Goal: Task Accomplishment & Management: Manage account settings

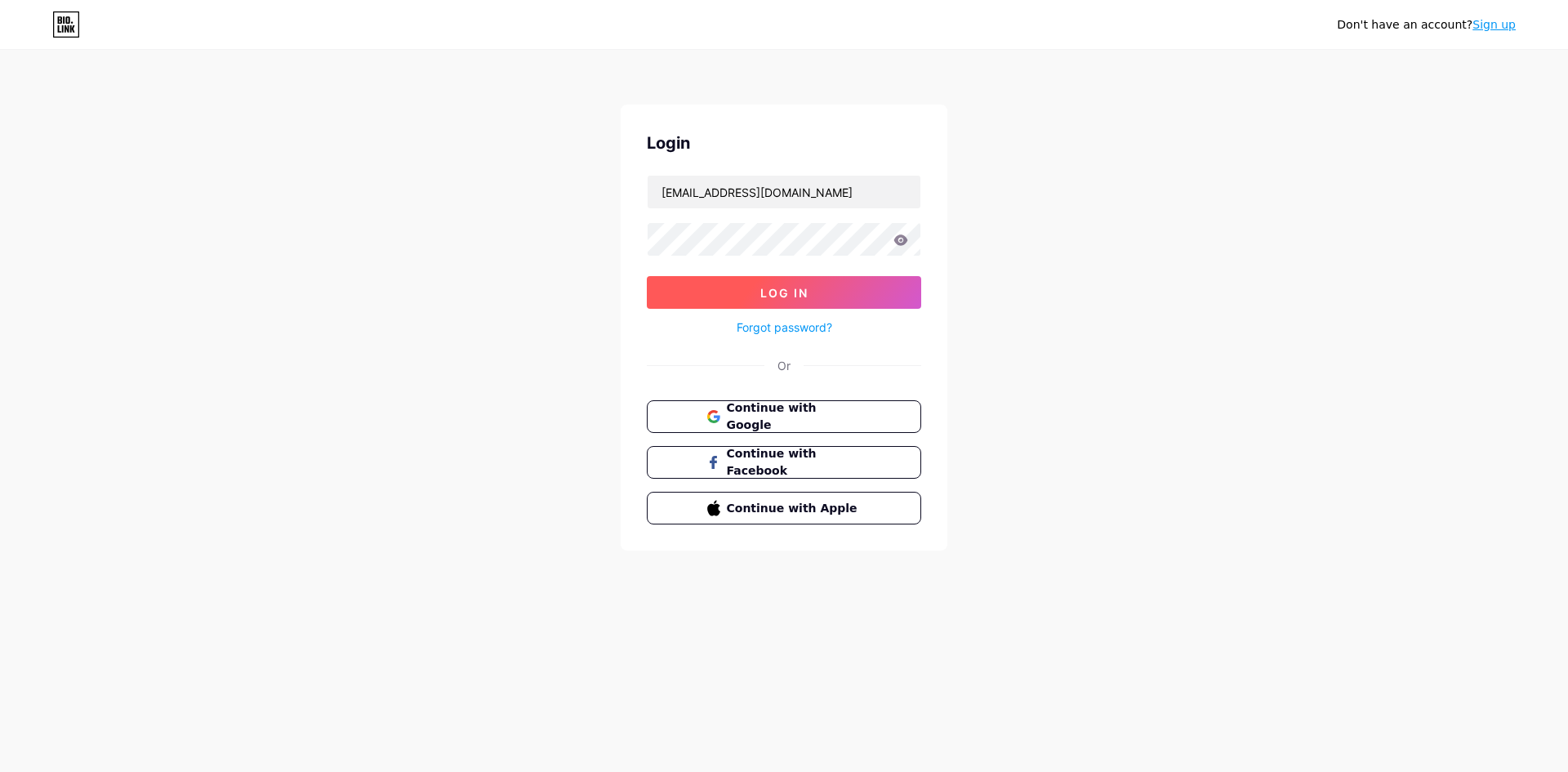
click at [667, 284] on button "Log In" at bounding box center [784, 293] width 274 height 33
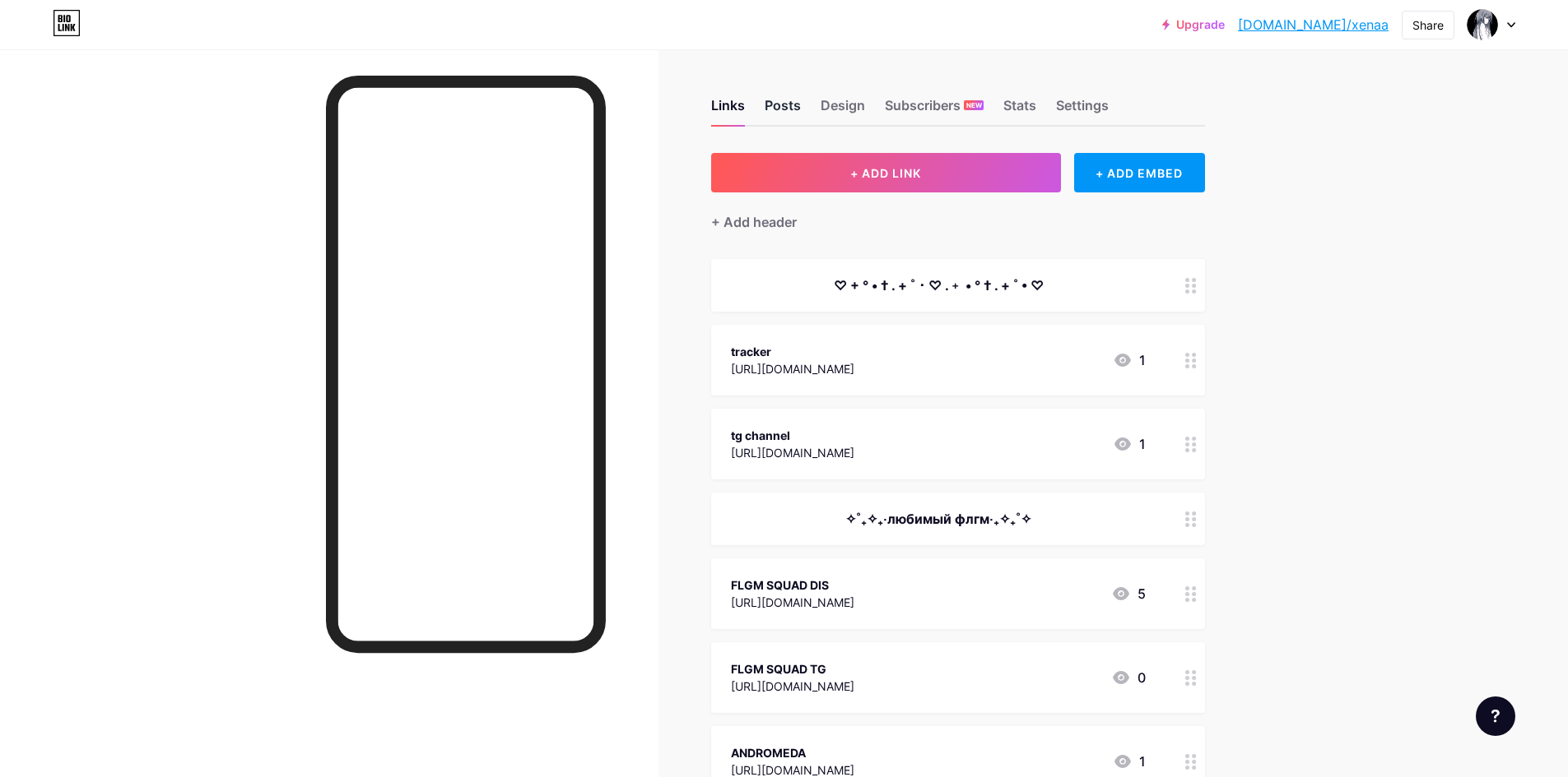
click at [794, 103] on div "Posts" at bounding box center [783, 110] width 36 height 29
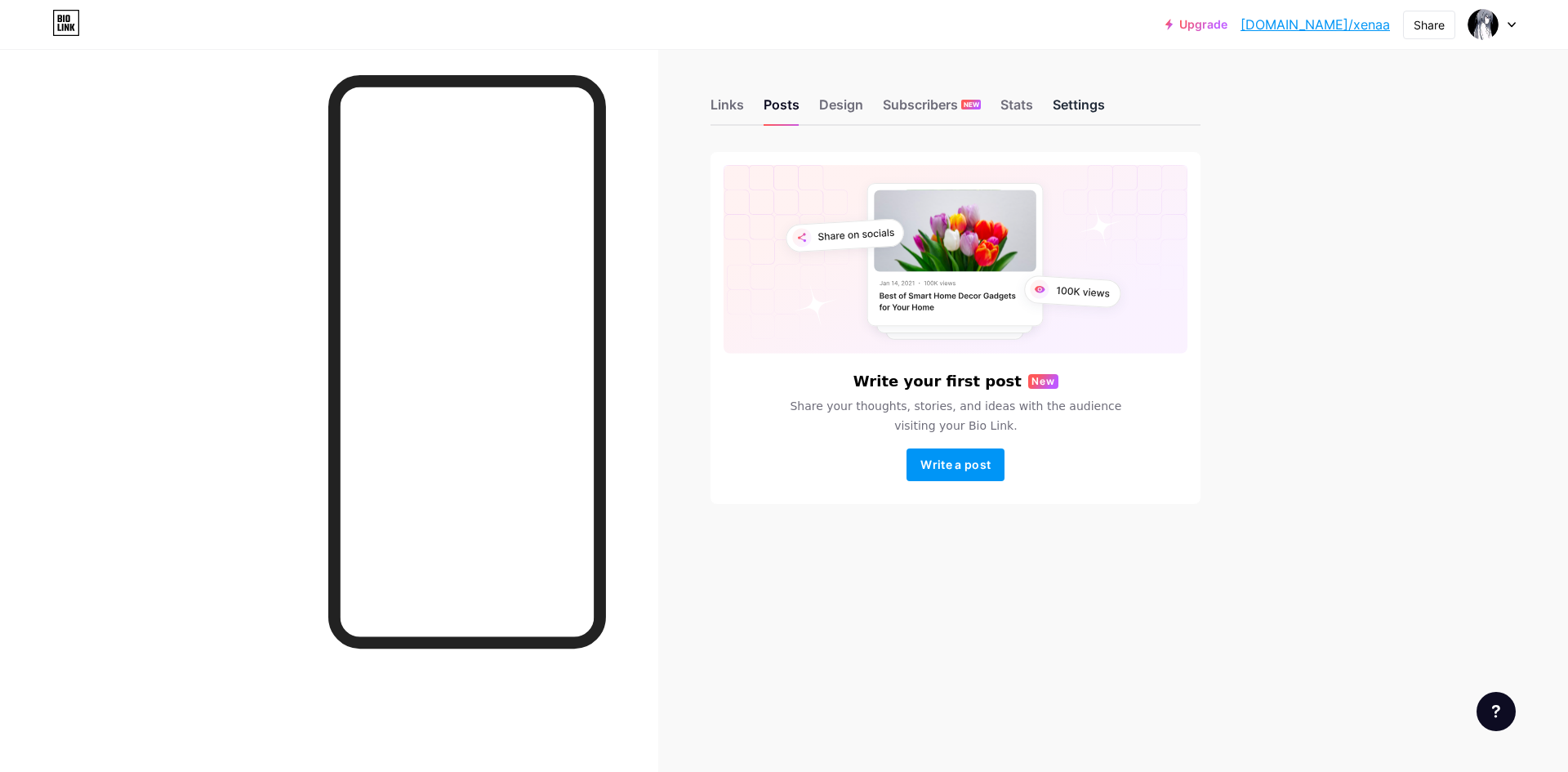
click at [1079, 102] on div "Settings" at bounding box center [1079, 109] width 52 height 29
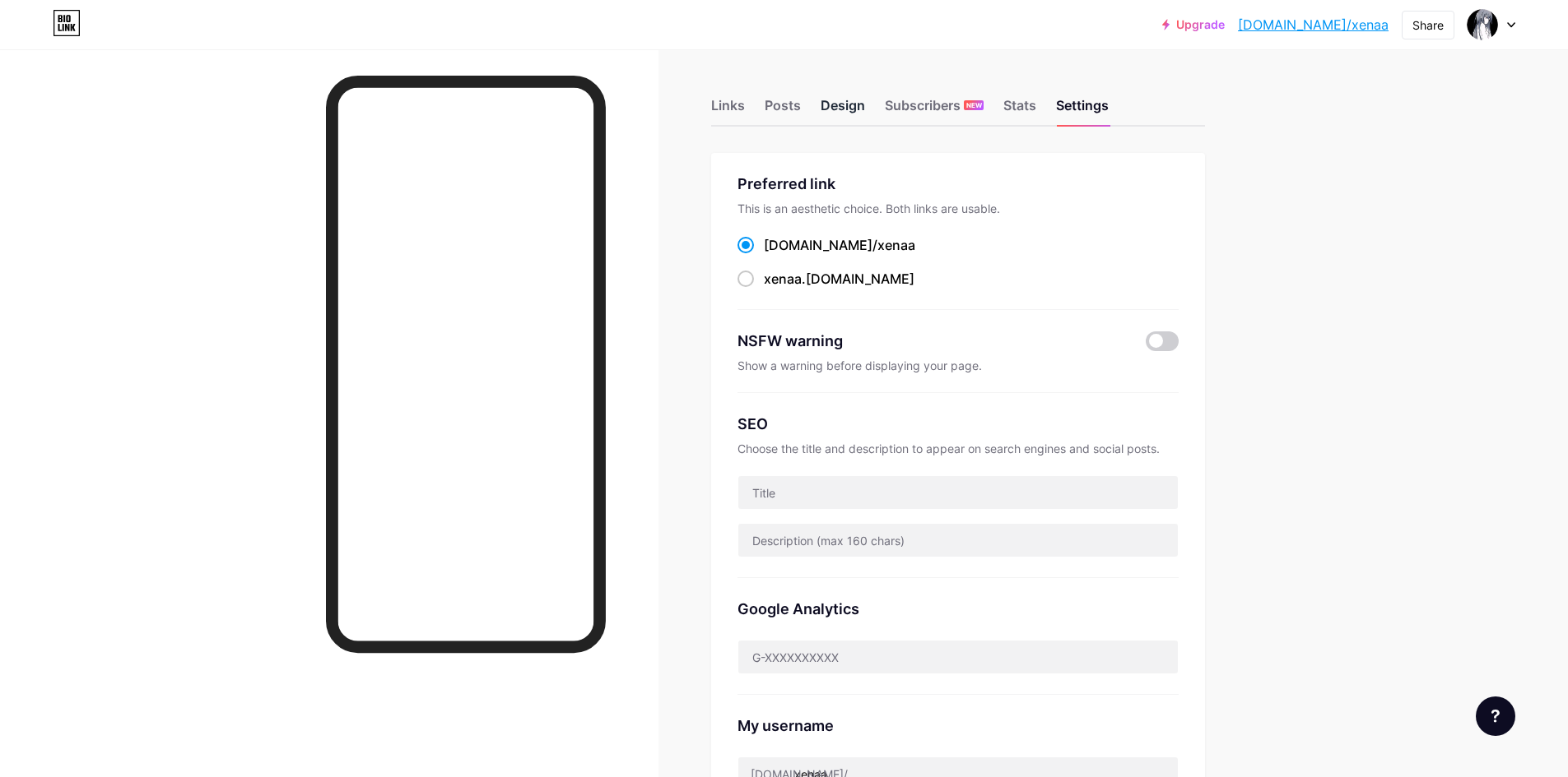
click at [851, 122] on div "Design" at bounding box center [843, 110] width 44 height 29
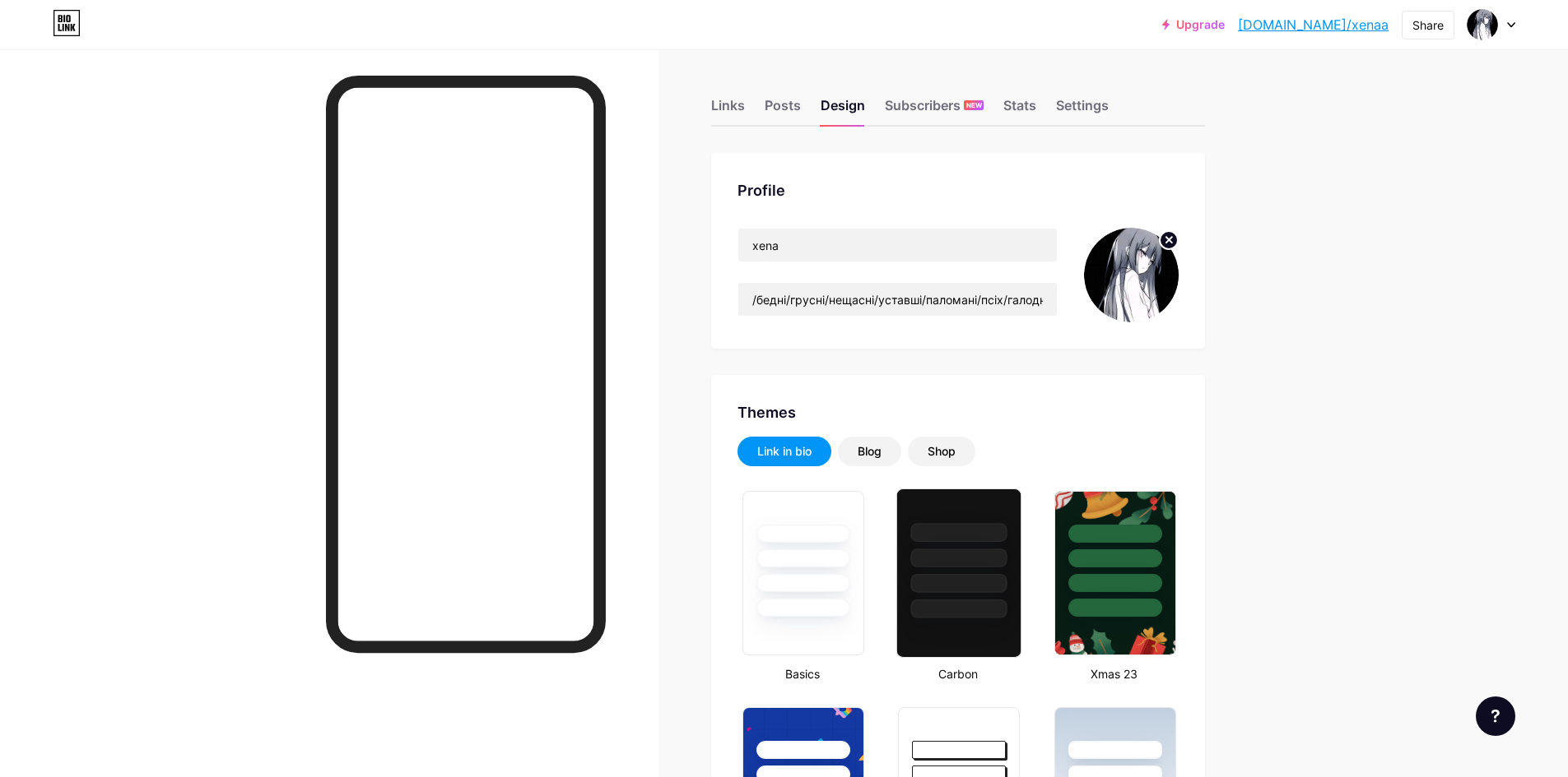
type input "#000000"
type input "#ffffff"
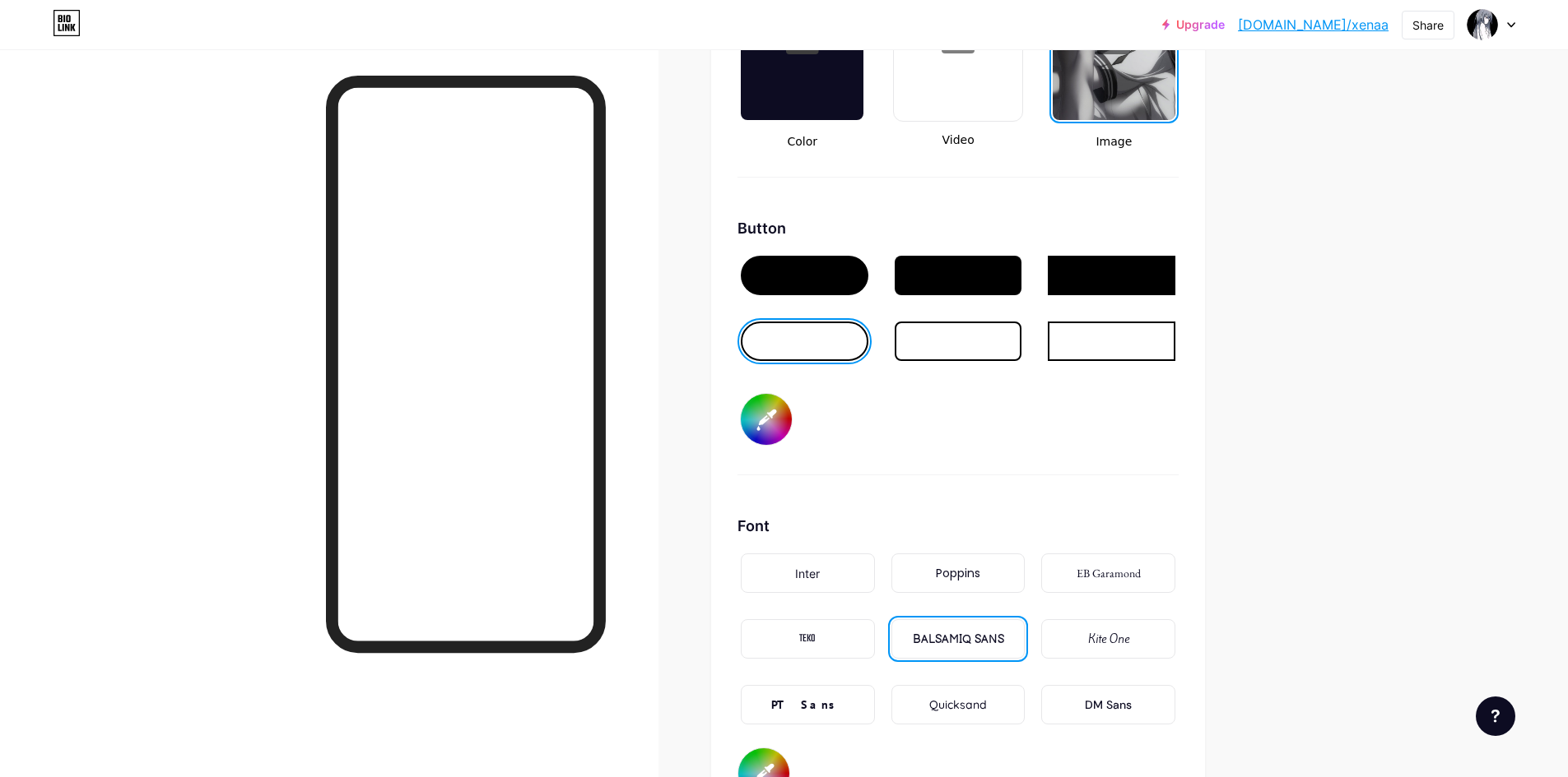
scroll to position [2550, 0]
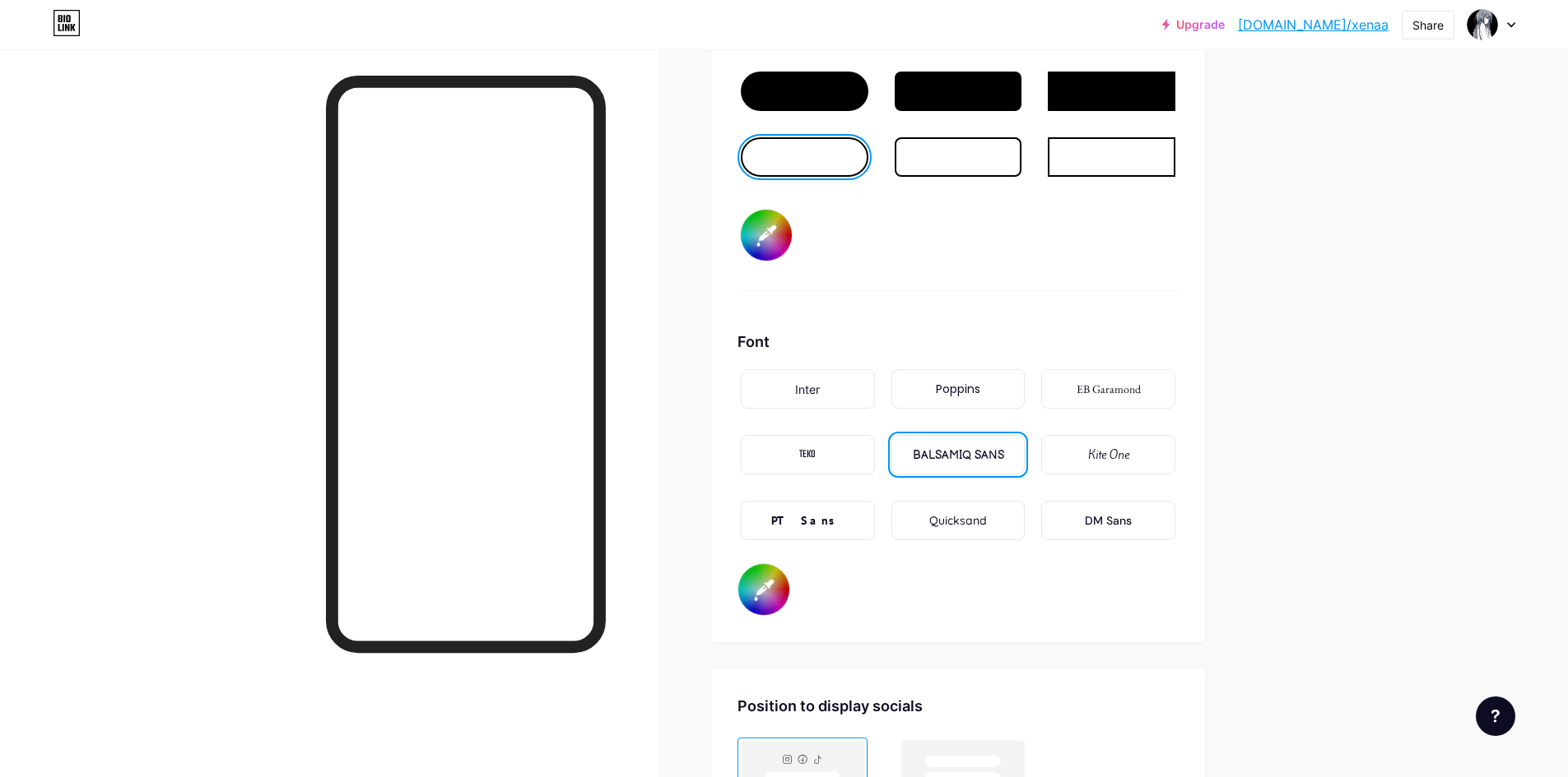
click at [972, 401] on div "Poppins" at bounding box center [958, 389] width 134 height 40
type input "#000000"
type input "#ffffff"
type input "#000000"
type input "#ffffff"
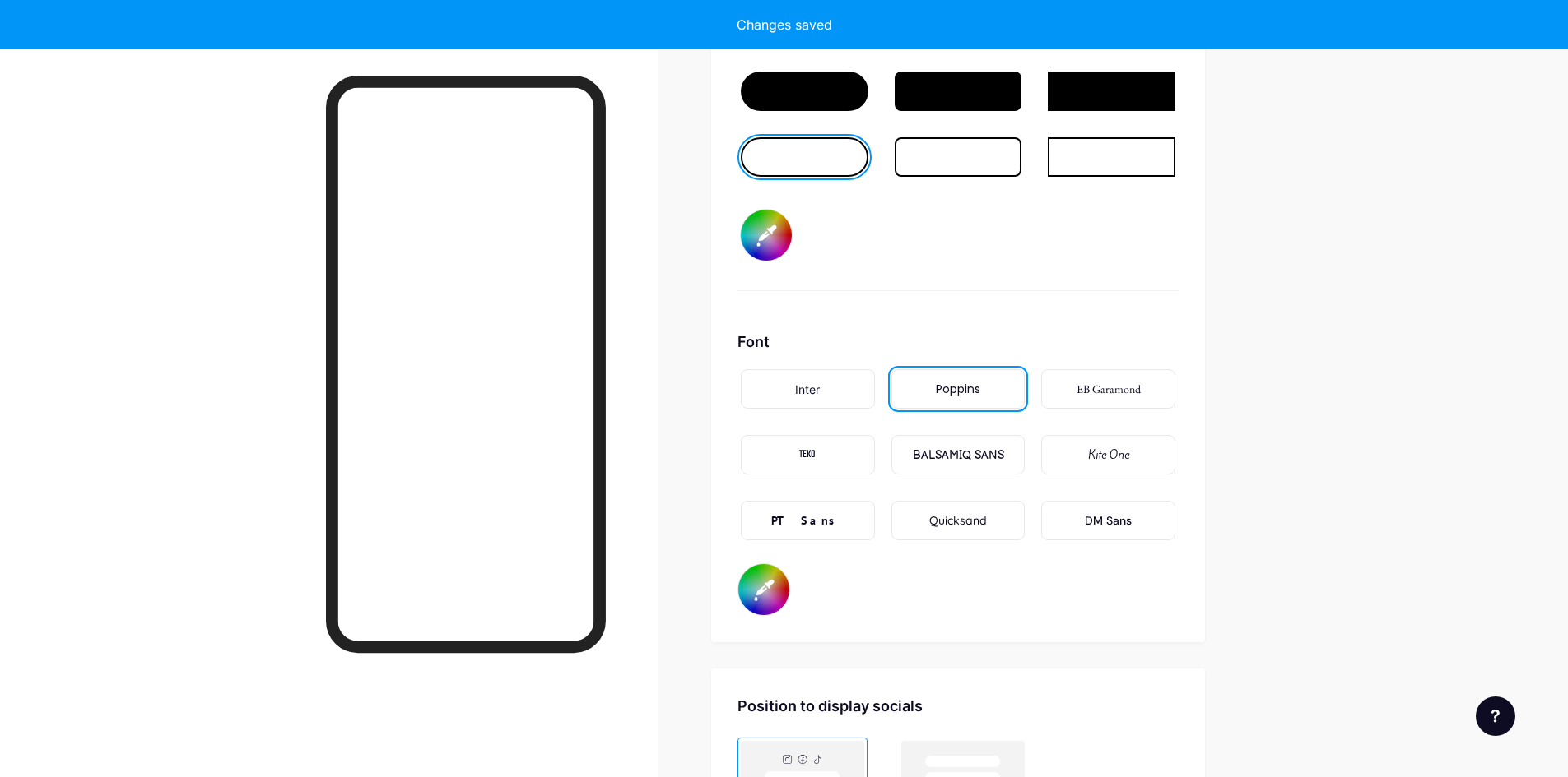
type input "#000000"
type input "#ffffff"
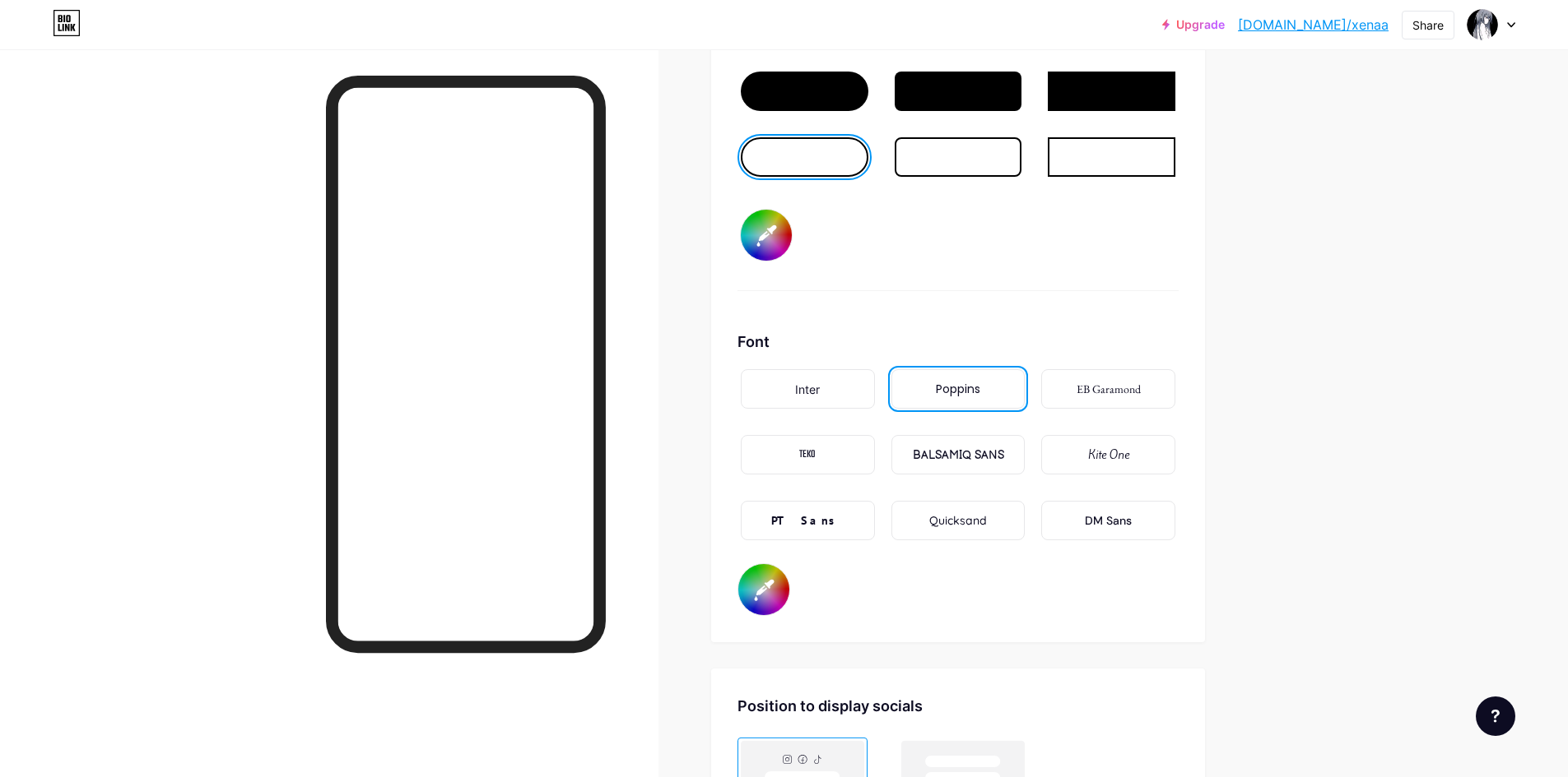
click at [1111, 526] on div "DM Sans" at bounding box center [1108, 521] width 47 height 17
type input "#000000"
type input "#ffffff"
type input "#000000"
type input "#ffffff"
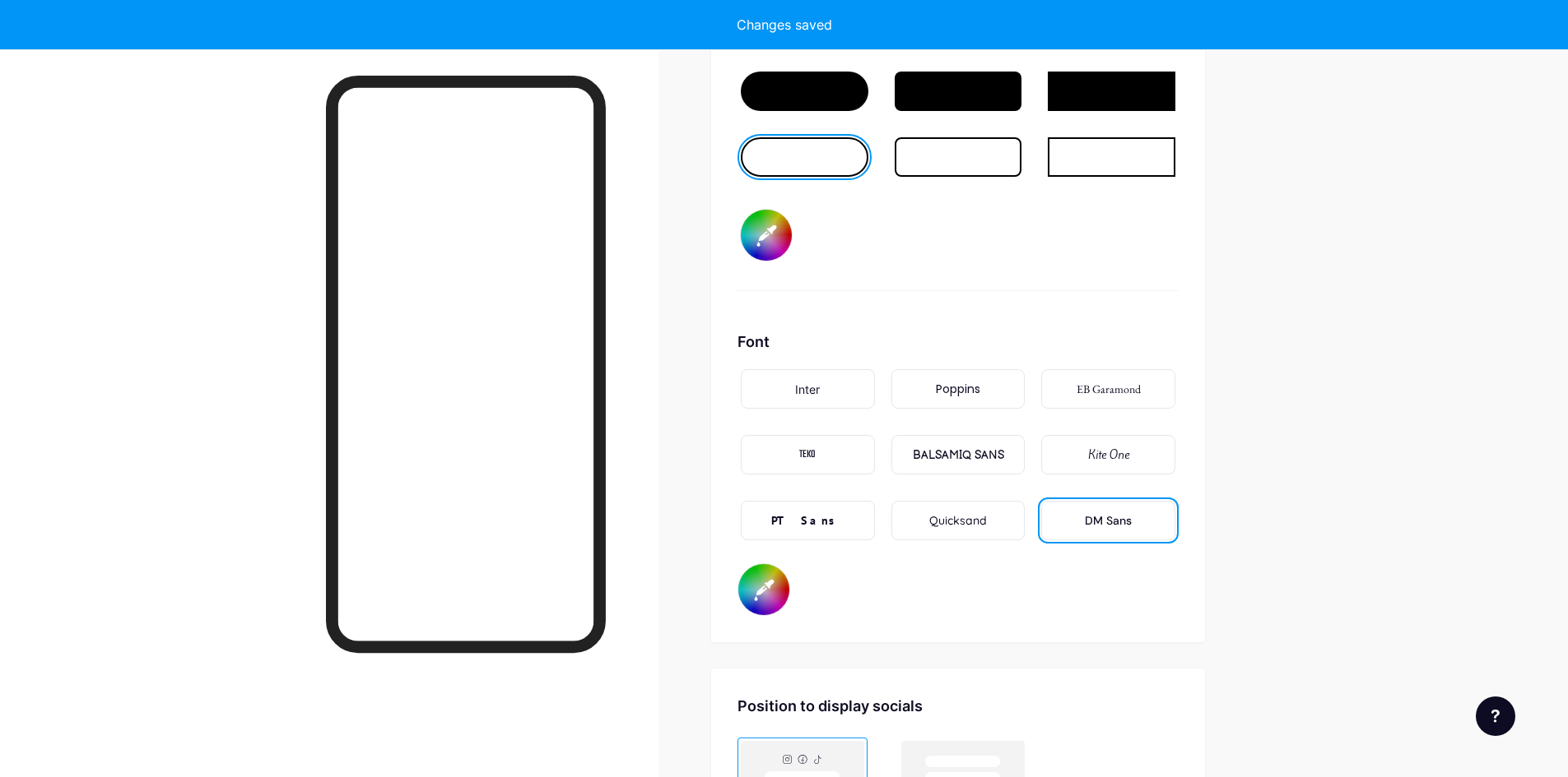
type input "#000000"
type input "#ffffff"
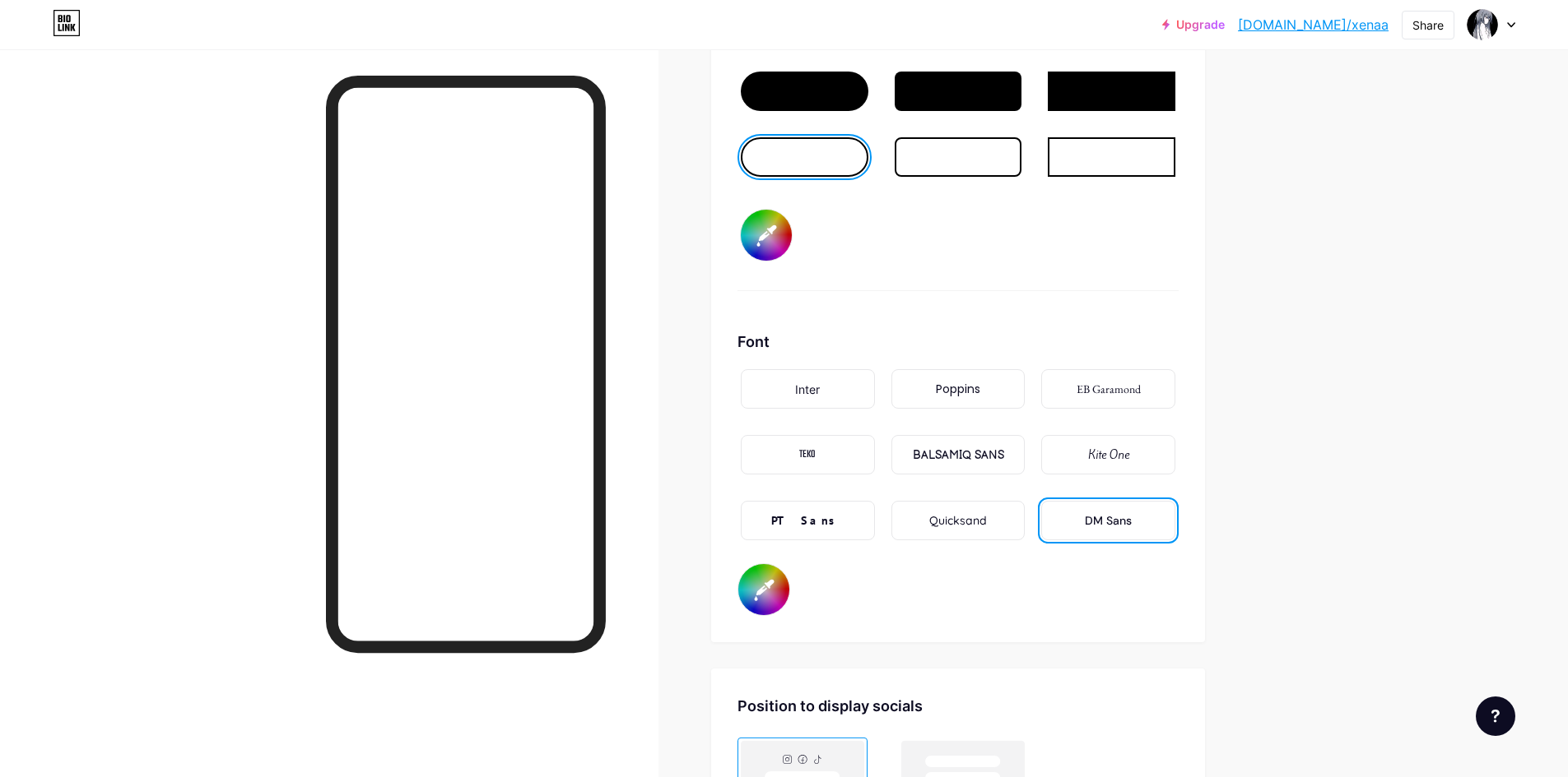
click at [992, 520] on div "Quicksand" at bounding box center [958, 521] width 134 height 40
type input "#000000"
type input "#ffffff"
type input "#000000"
type input "#ffffff"
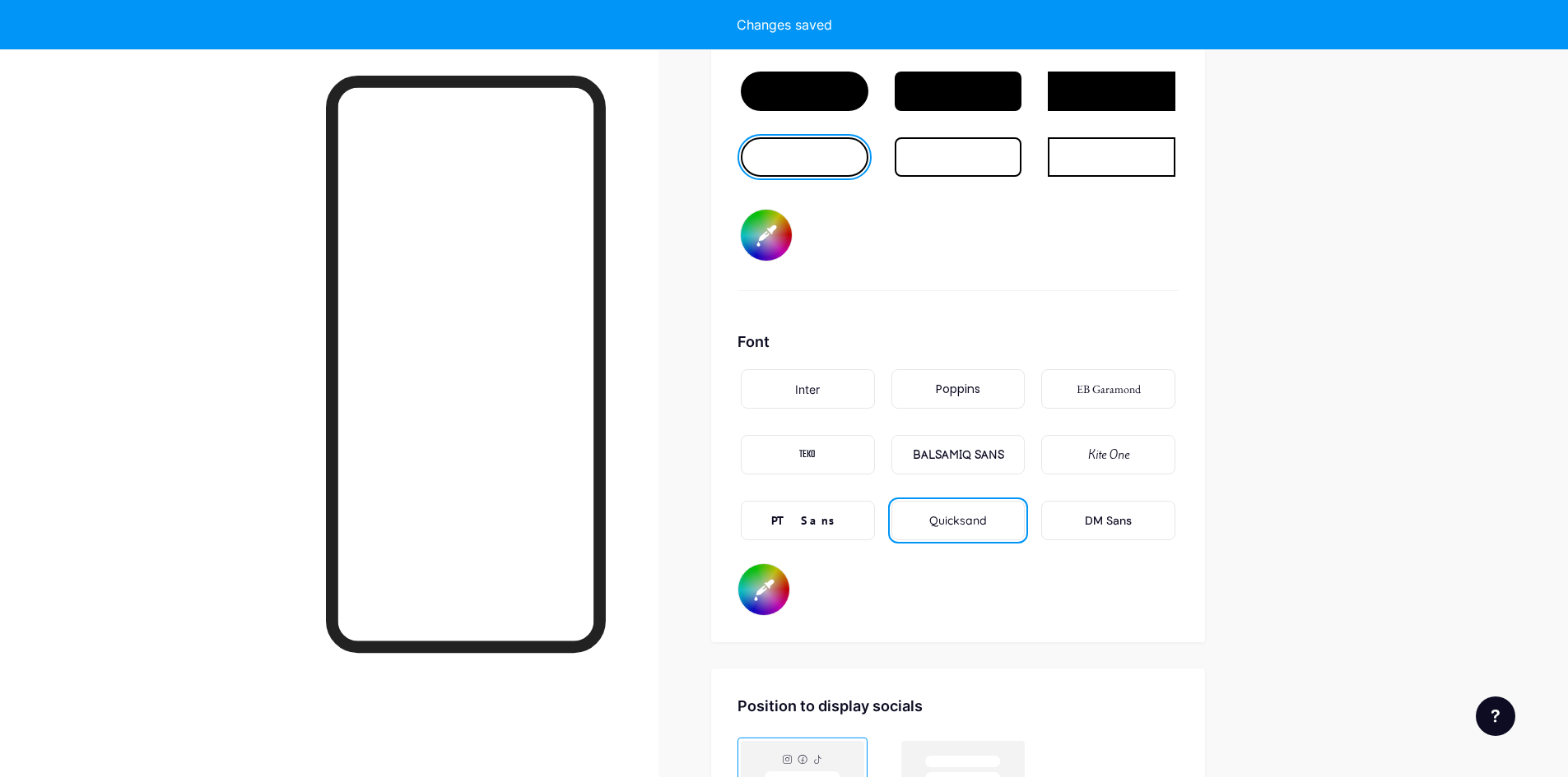
type input "#000000"
type input "#ffffff"
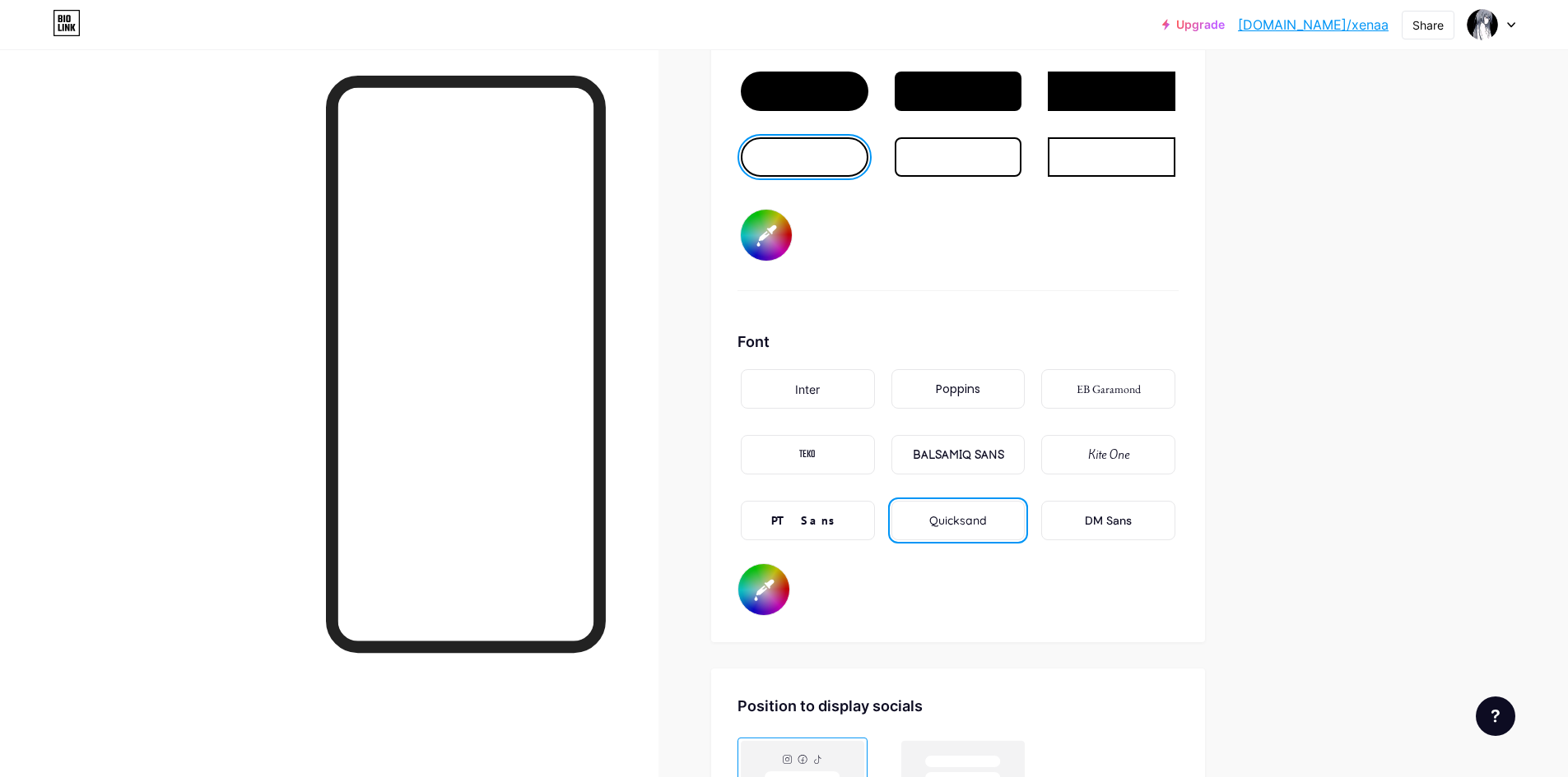
click at [830, 513] on div "PT Sans" at bounding box center [808, 521] width 73 height 17
type input "#000000"
type input "#ffffff"
type input "#000000"
type input "#ffffff"
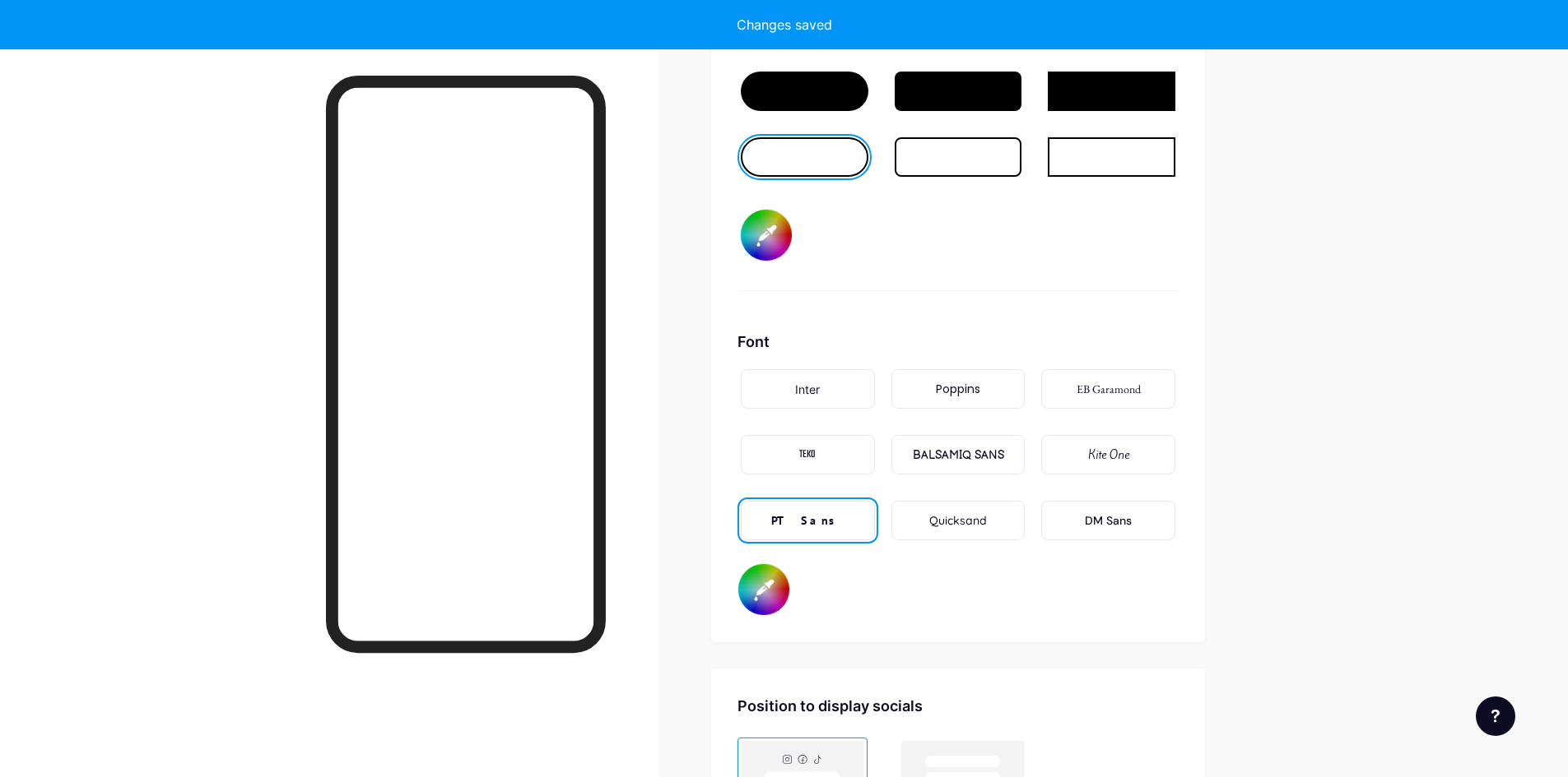
type input "#000000"
type input "#ffffff"
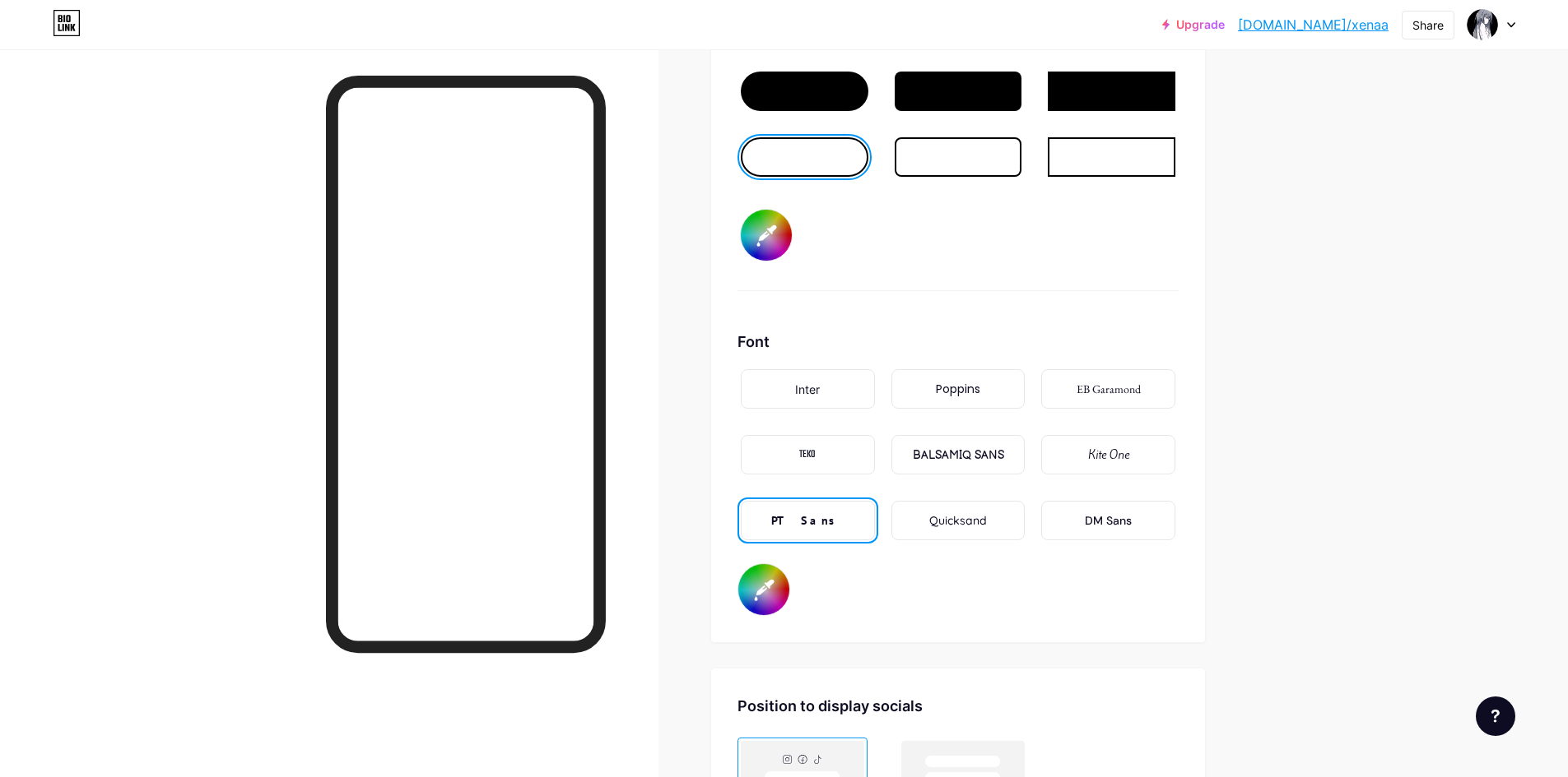
click at [1139, 455] on div "Kite One" at bounding box center [1108, 455] width 134 height 40
type input "#000000"
type input "#ffffff"
type input "#000000"
type input "#ffffff"
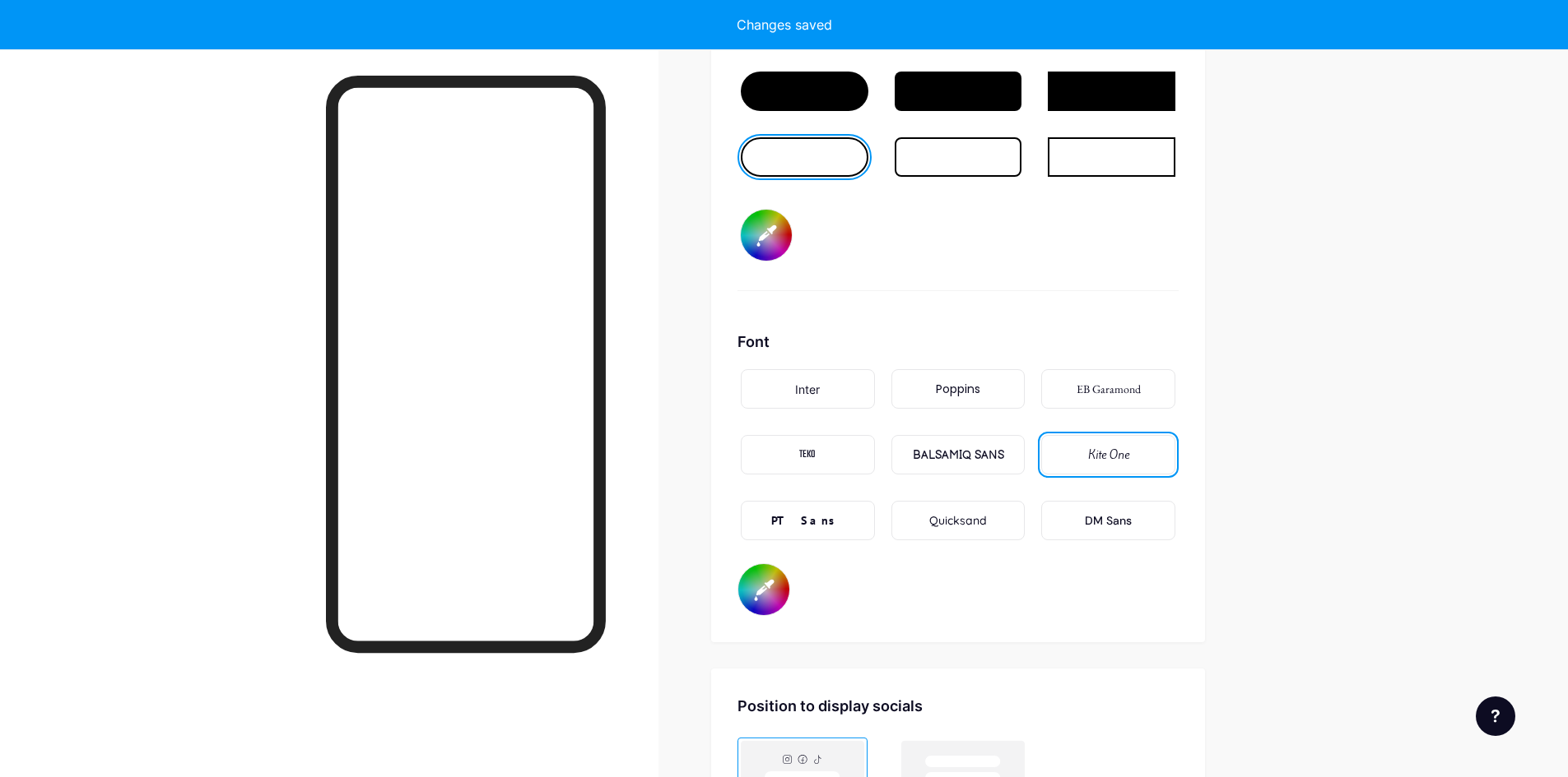
type input "#000000"
type input "#ffffff"
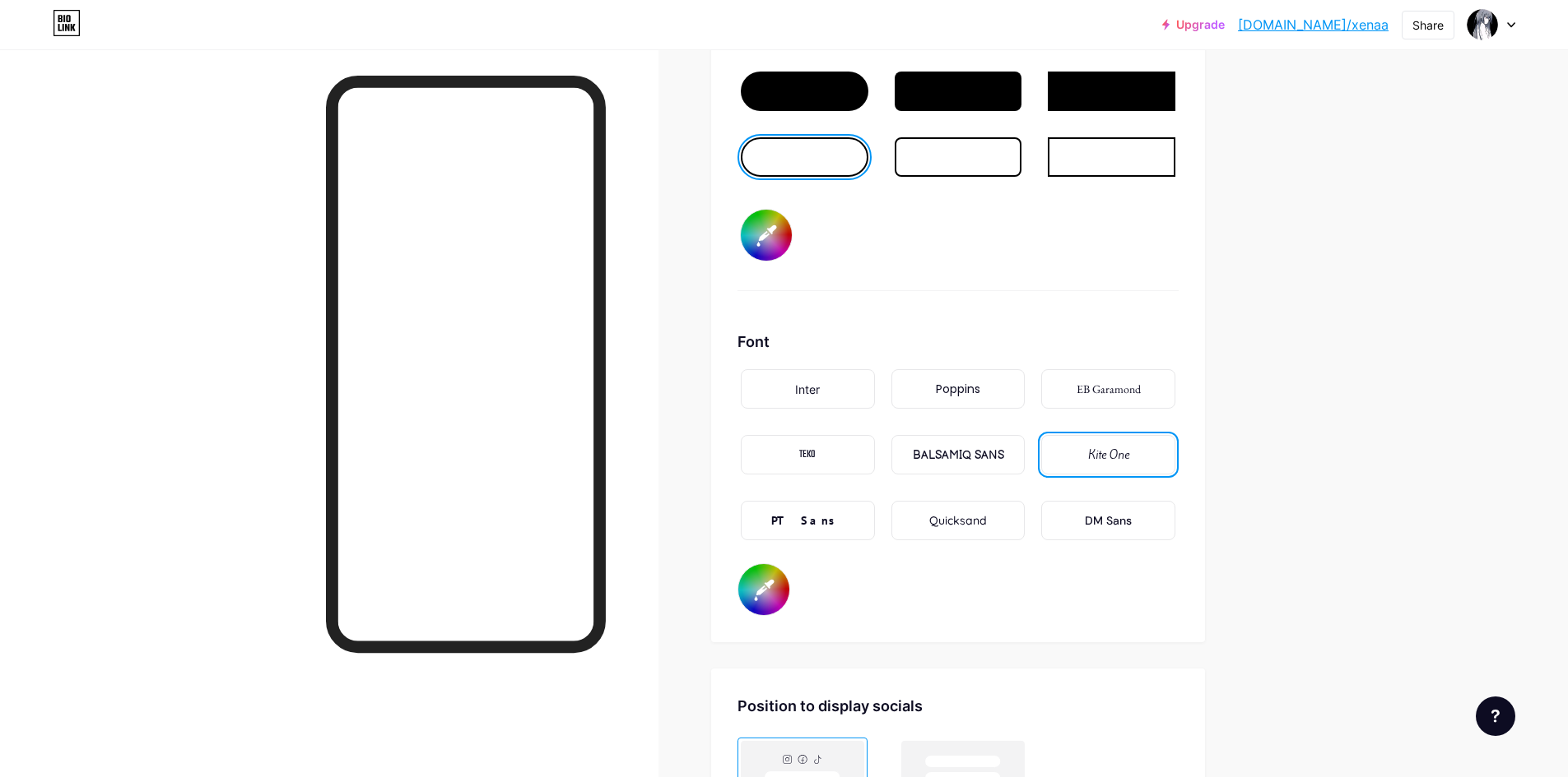
click at [947, 461] on div "BALSAMIQ SANS" at bounding box center [958, 456] width 91 height 17
type input "#000000"
type input "#ffffff"
type input "#000000"
type input "#ffffff"
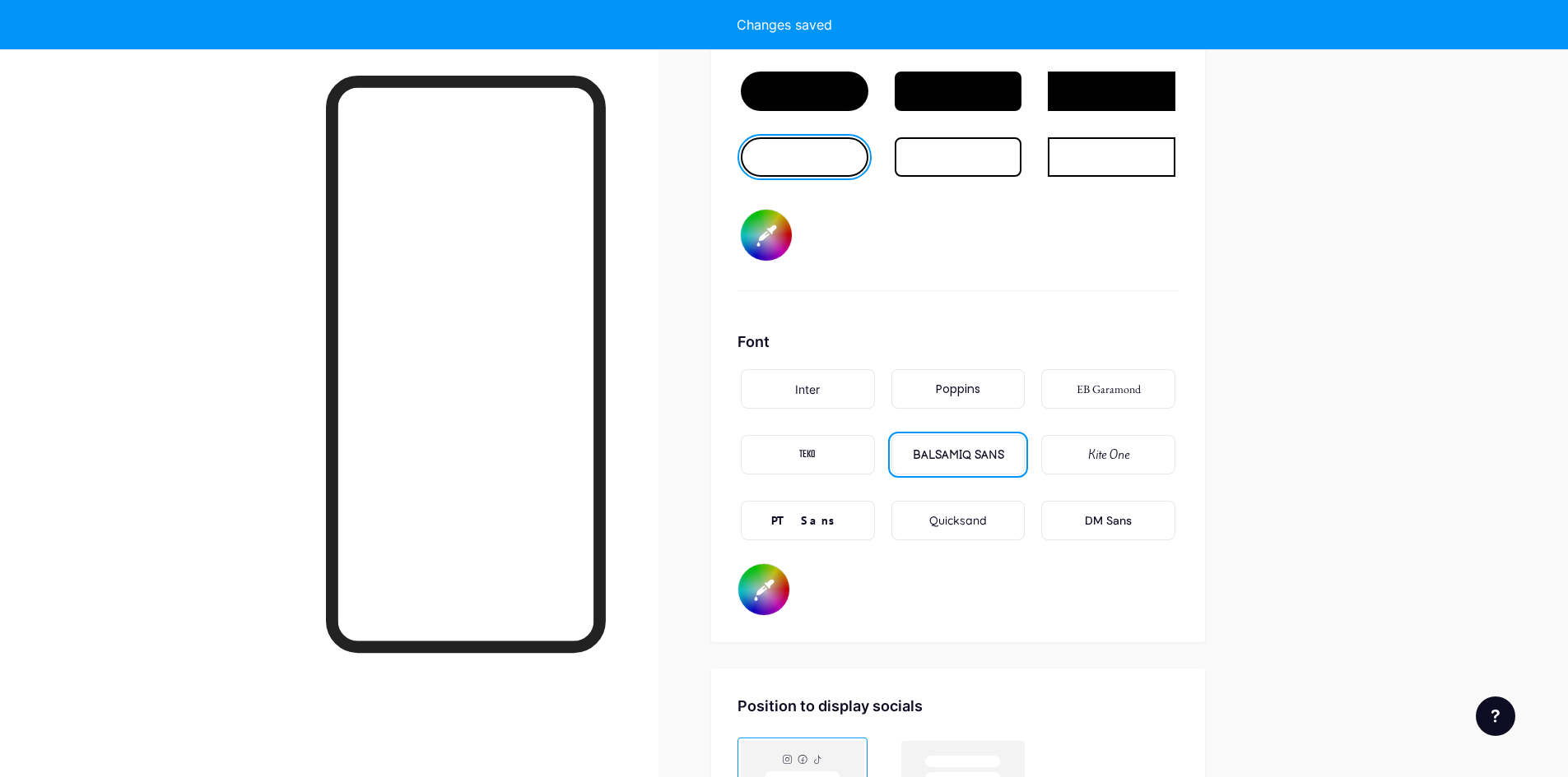
type input "#000000"
type input "#ffffff"
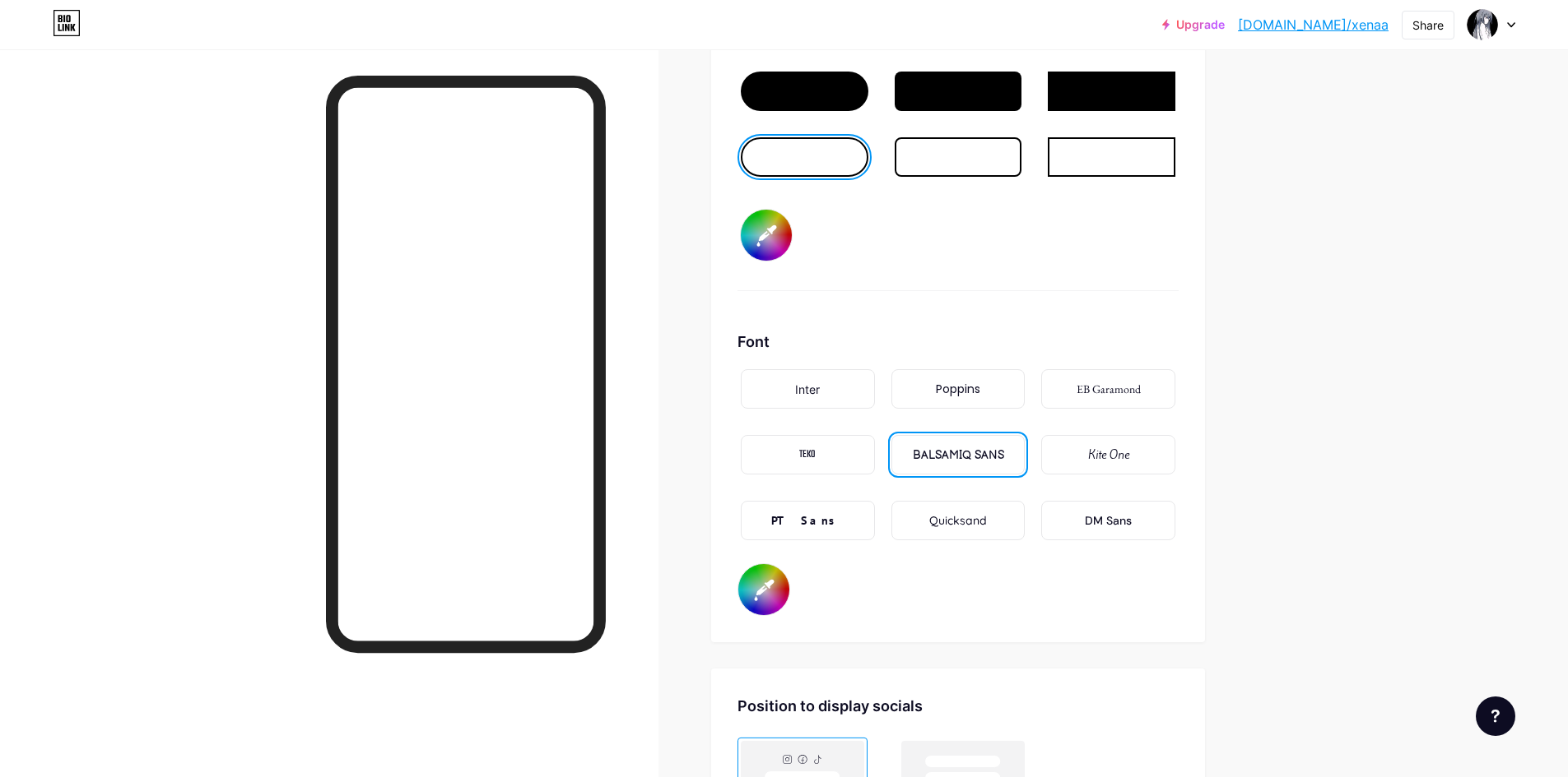
click at [831, 437] on div "TEKO" at bounding box center [808, 455] width 134 height 40
type input "#000000"
type input "#ffffff"
type input "#000000"
type input "#ffffff"
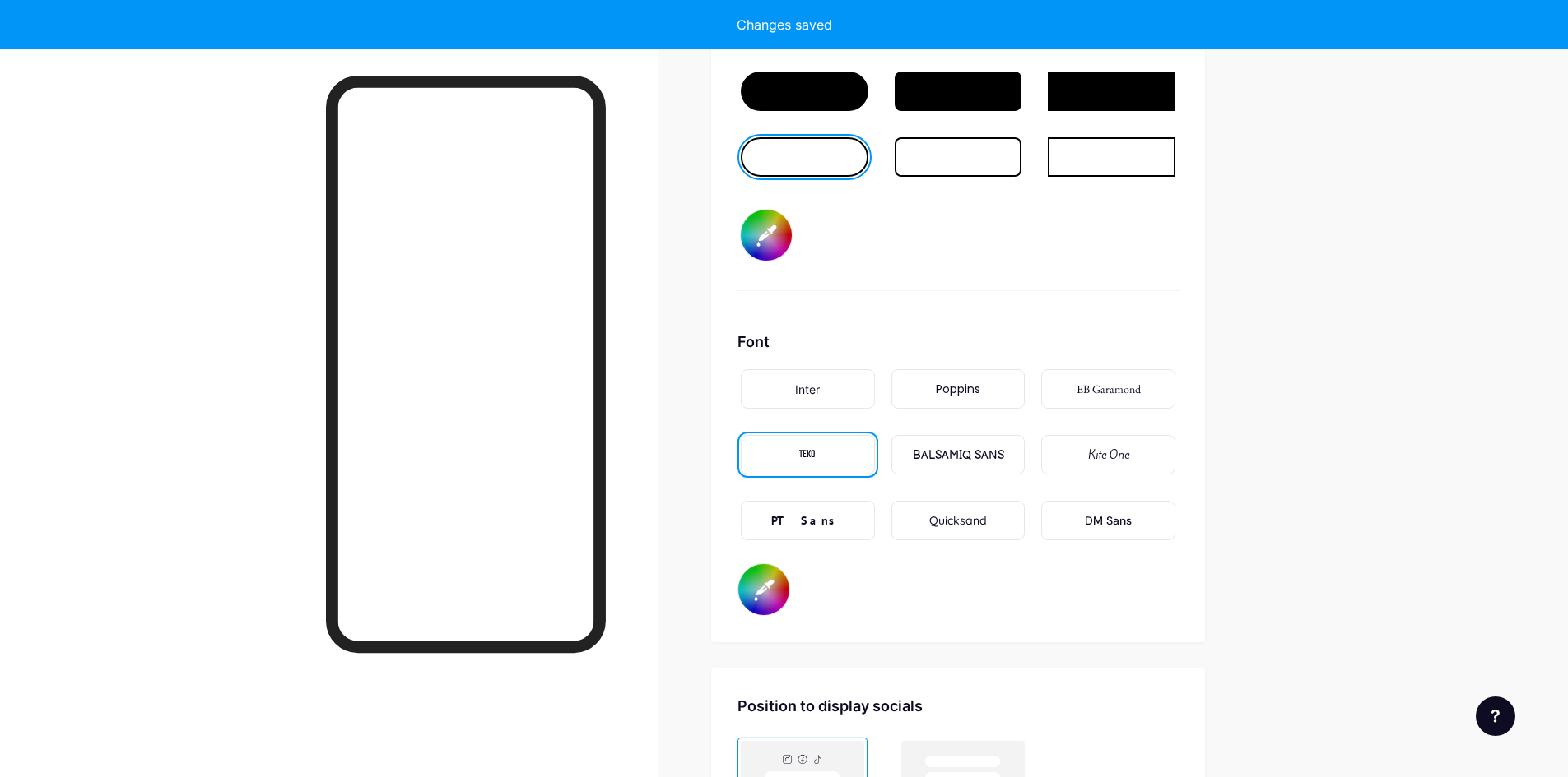
type input "#000000"
type input "#ffffff"
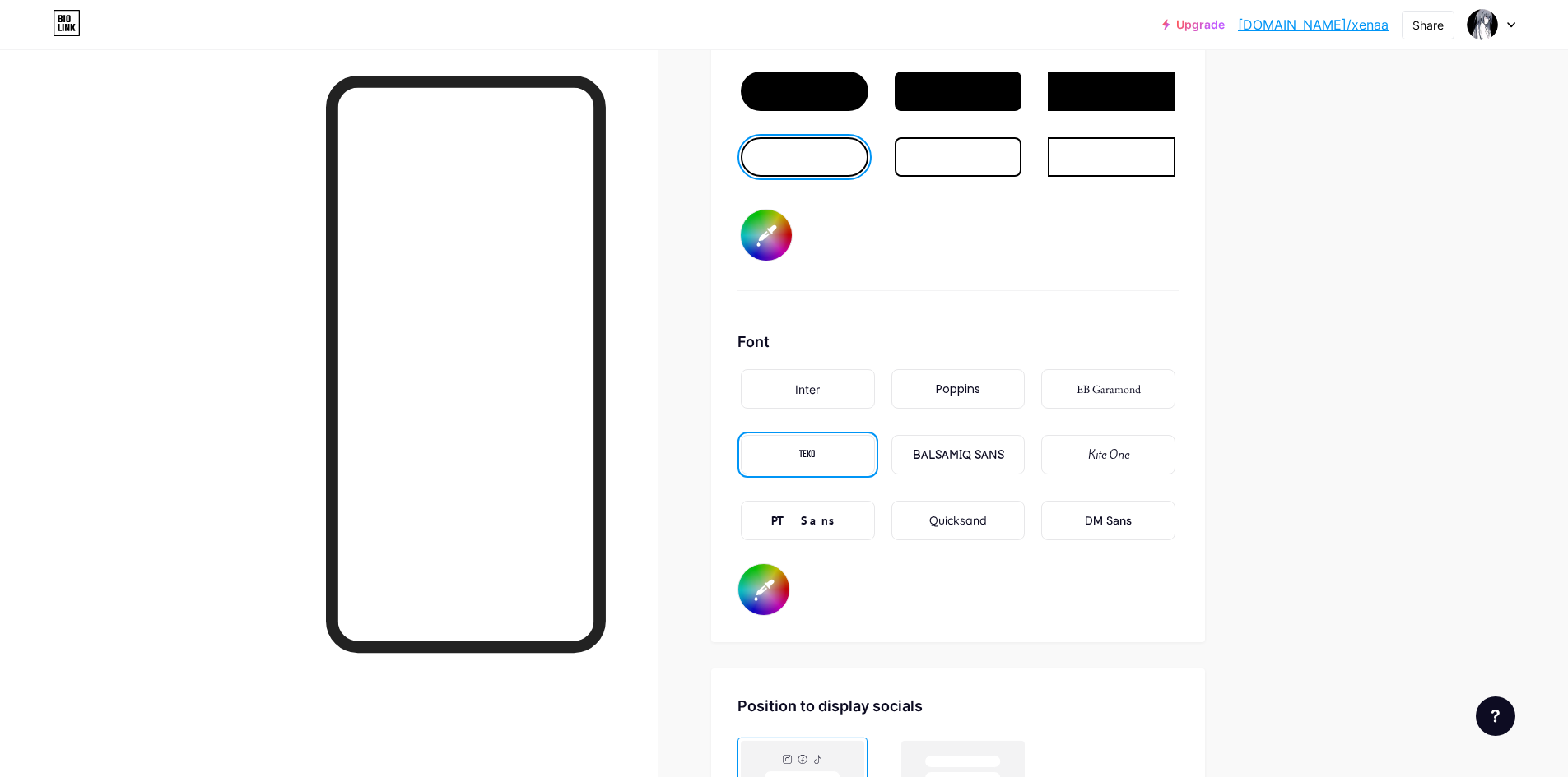
click at [1105, 399] on div "EB Garamond" at bounding box center [1108, 389] width 134 height 40
type input "#000000"
type input "#ffffff"
type input "#000000"
type input "#ffffff"
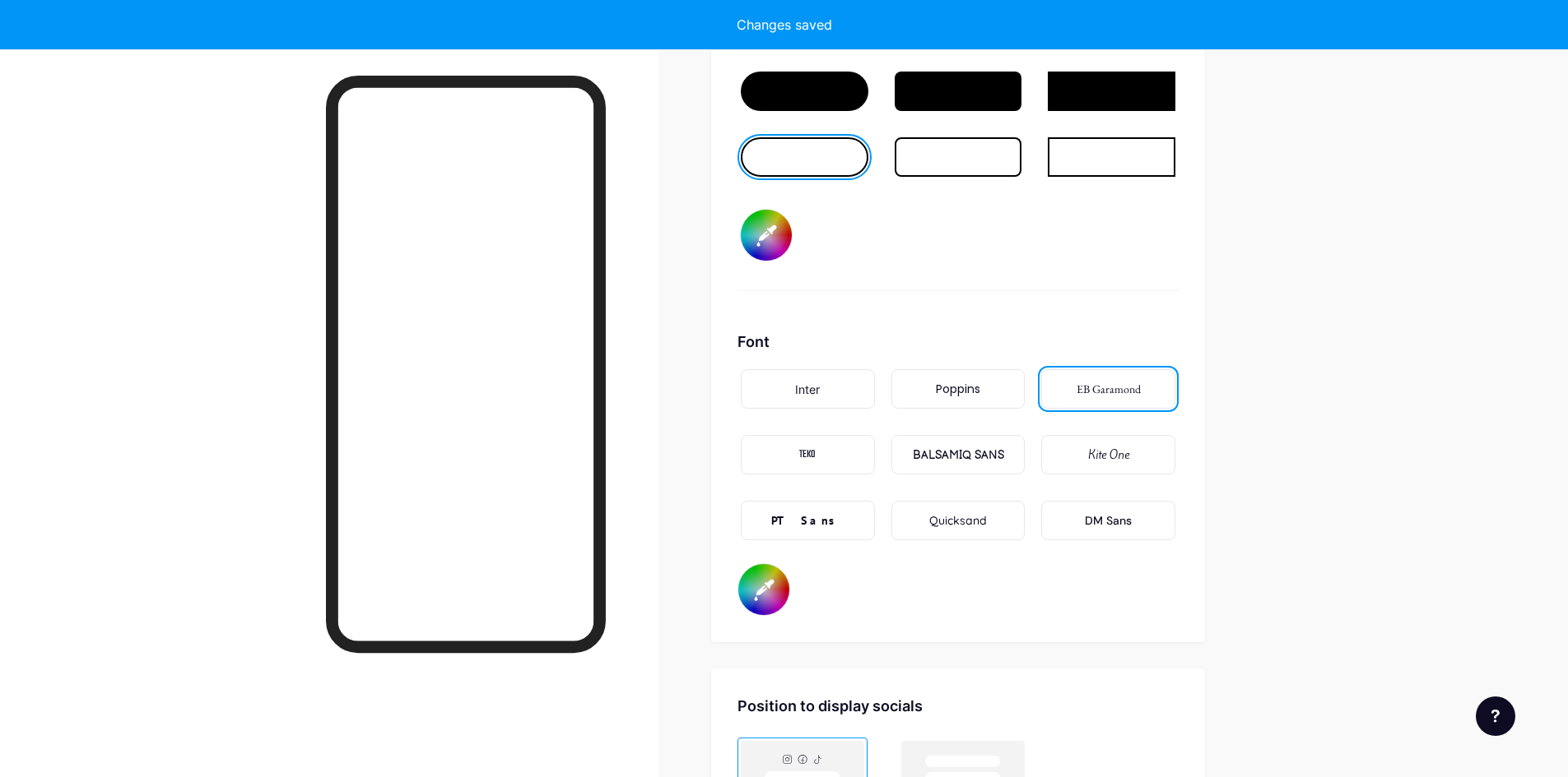
type input "#000000"
type input "#ffffff"
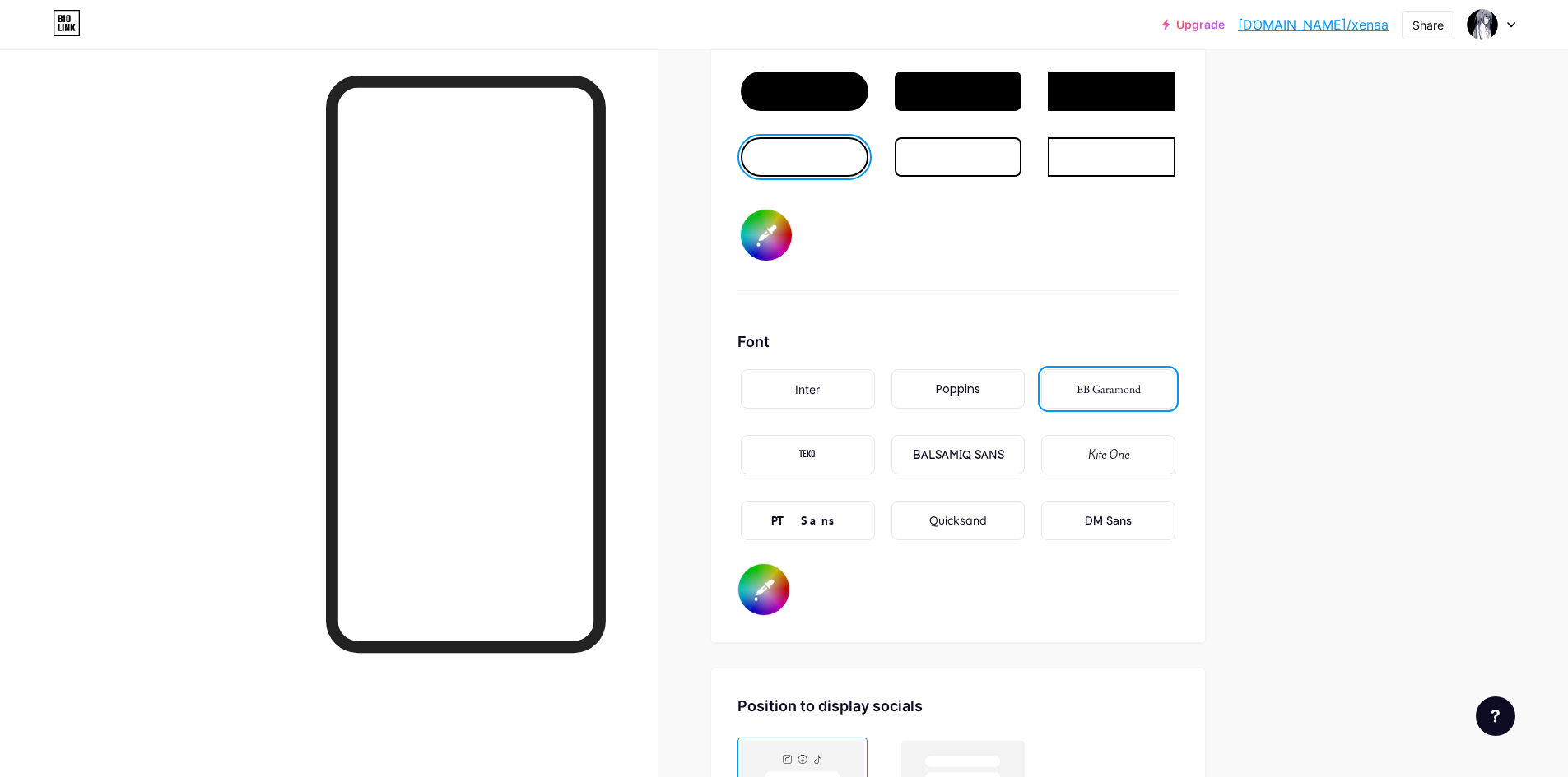
click at [965, 387] on div "Poppins" at bounding box center [958, 390] width 44 height 17
type input "#000000"
type input "#ffffff"
type input "#000000"
type input "#ffffff"
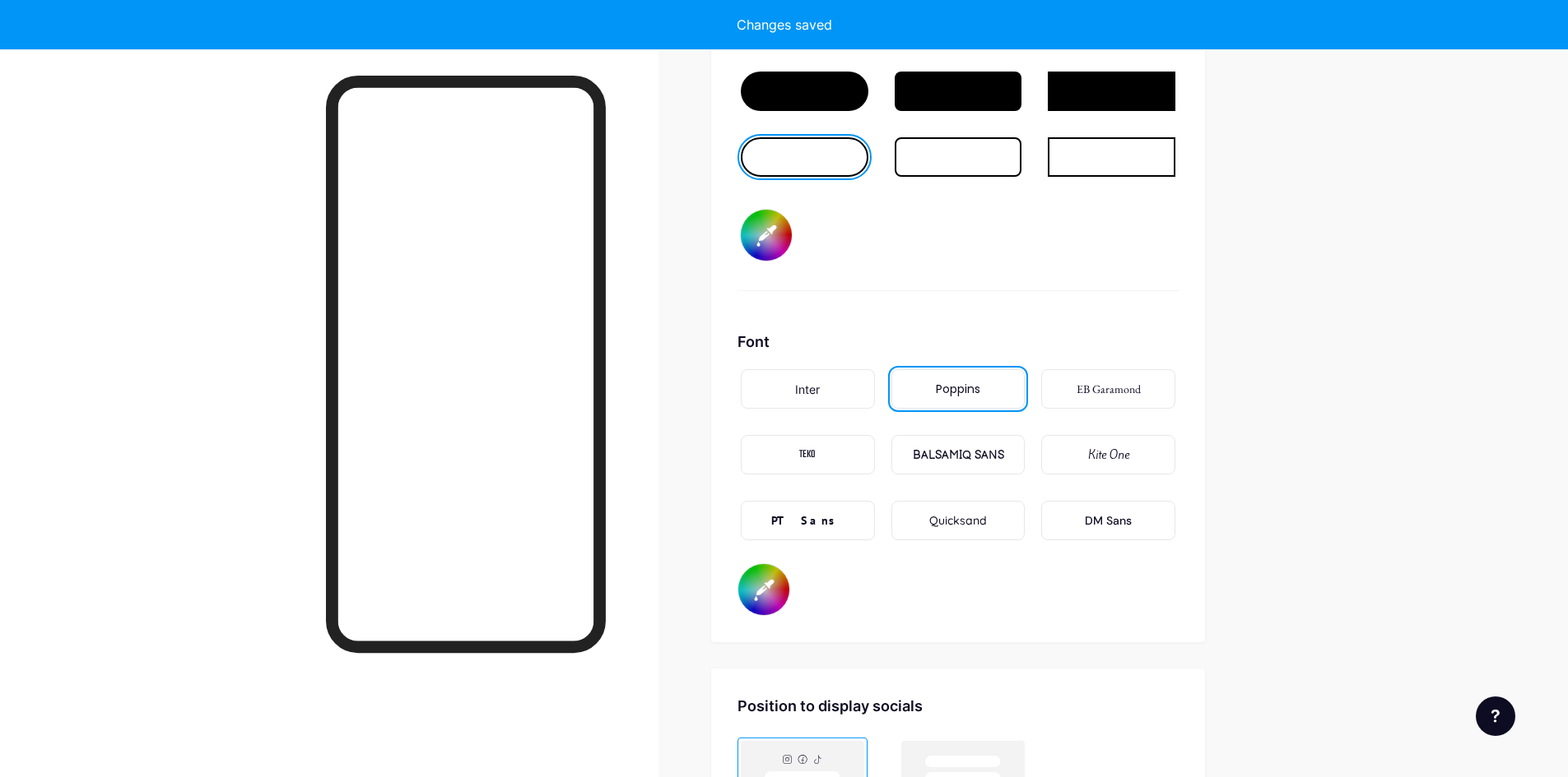
type input "#000000"
type input "#ffffff"
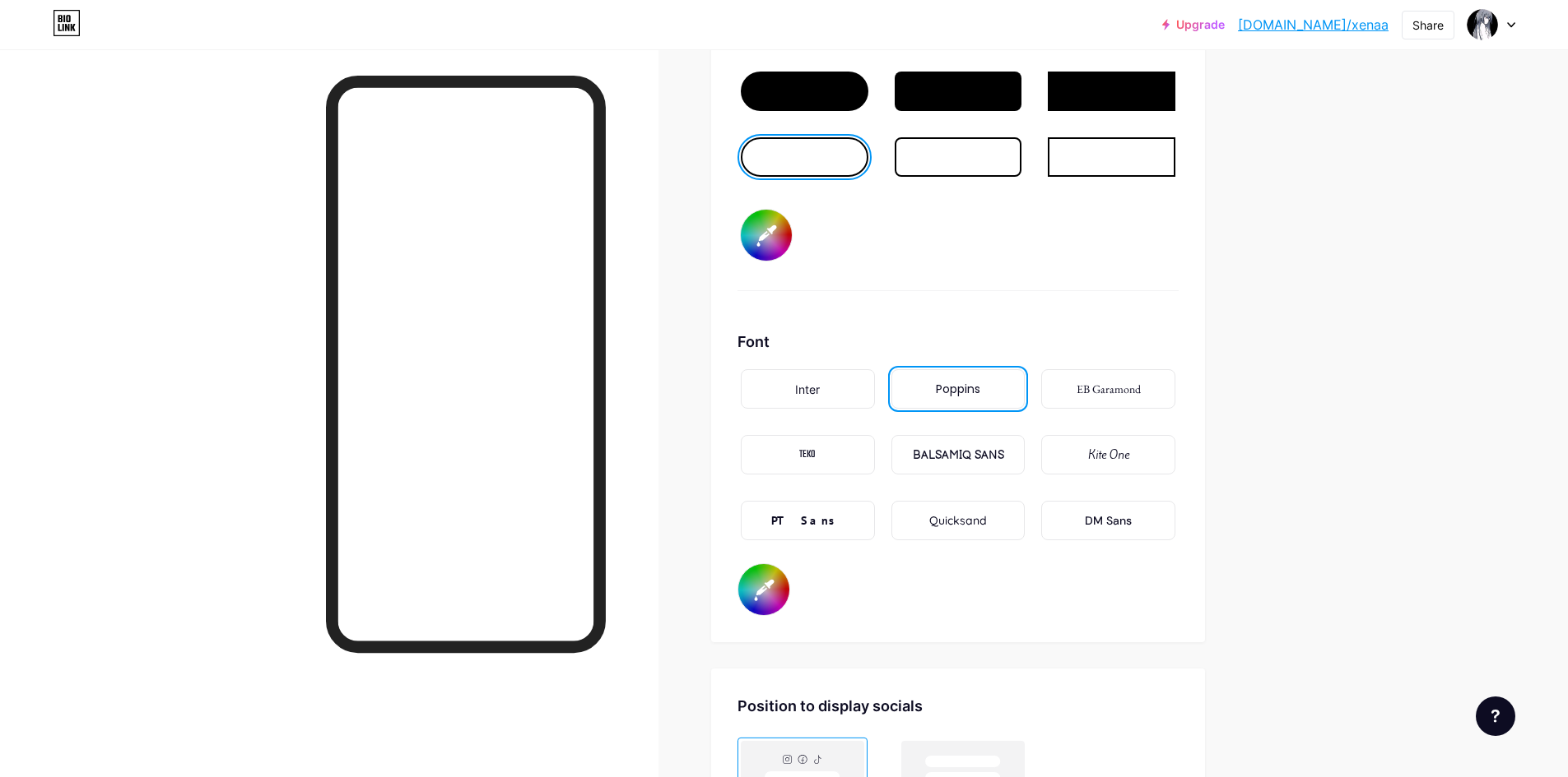
click at [836, 405] on div "Inter" at bounding box center [808, 389] width 134 height 40
type input "#000000"
type input "#ffffff"
type input "#000000"
type input "#ffffff"
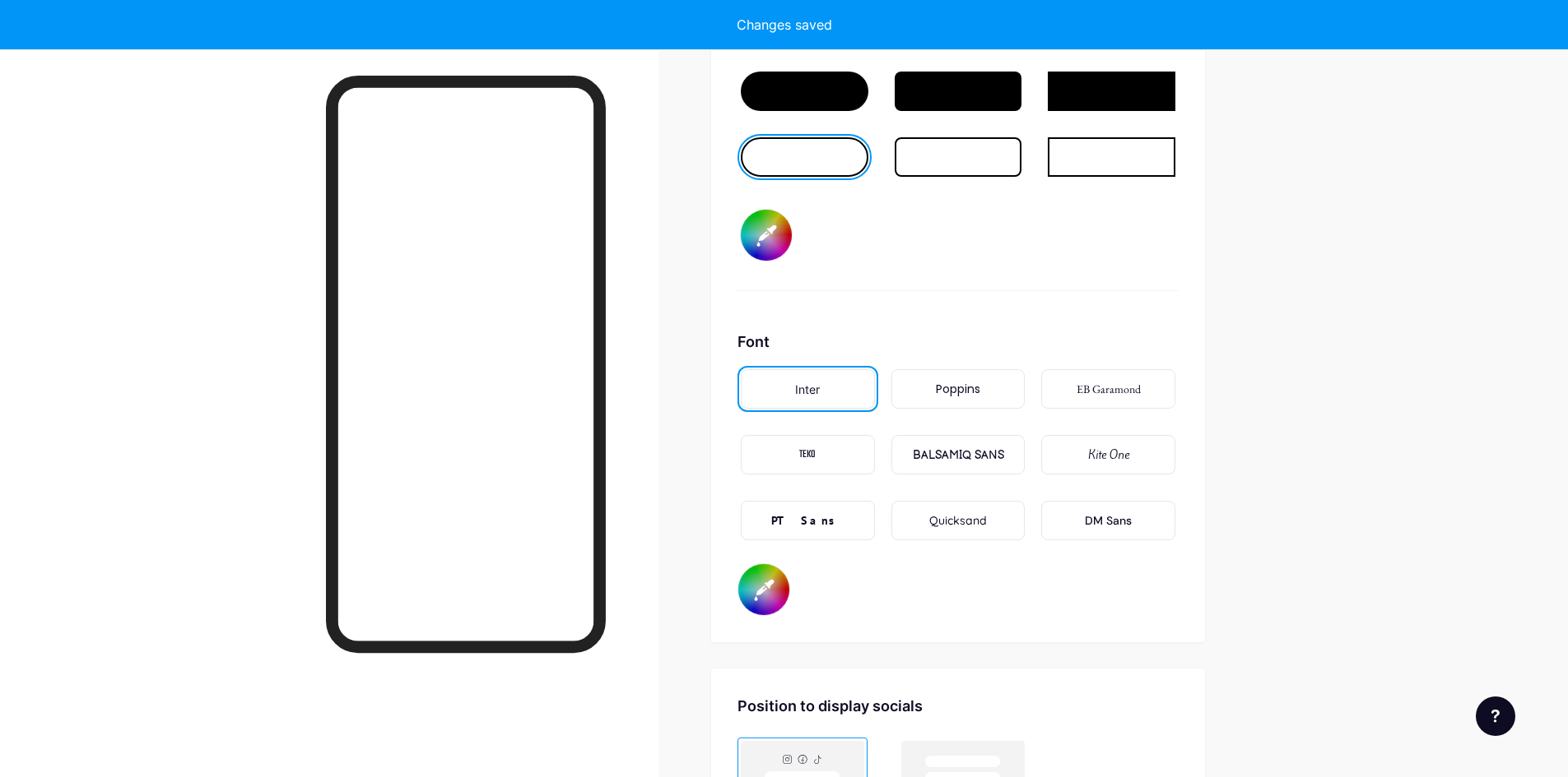
type input "#000000"
type input "#ffffff"
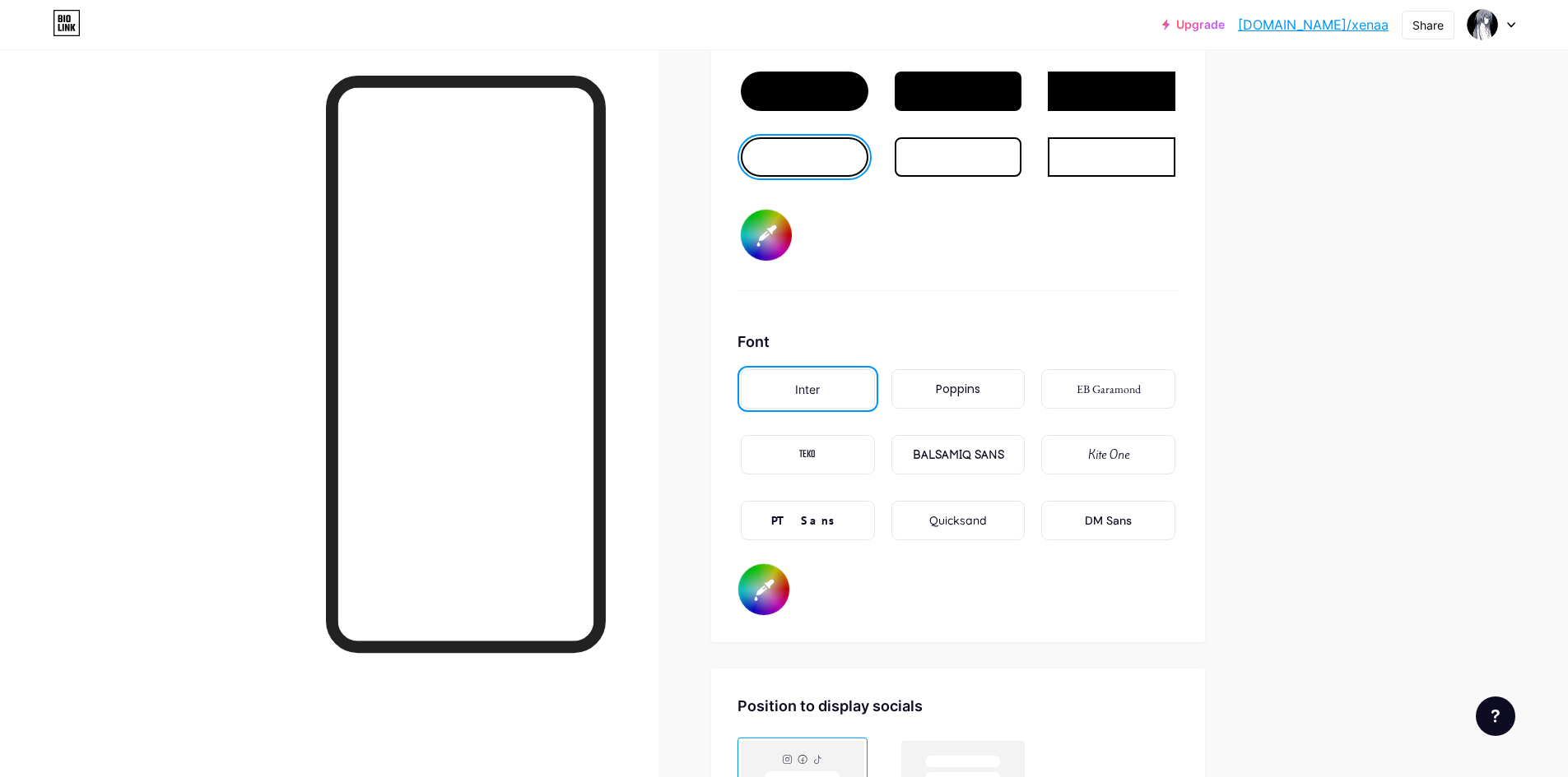
click at [1012, 389] on div "Poppins" at bounding box center [958, 389] width 134 height 40
type input "#000000"
type input "#ffffff"
type input "#000000"
type input "#ffffff"
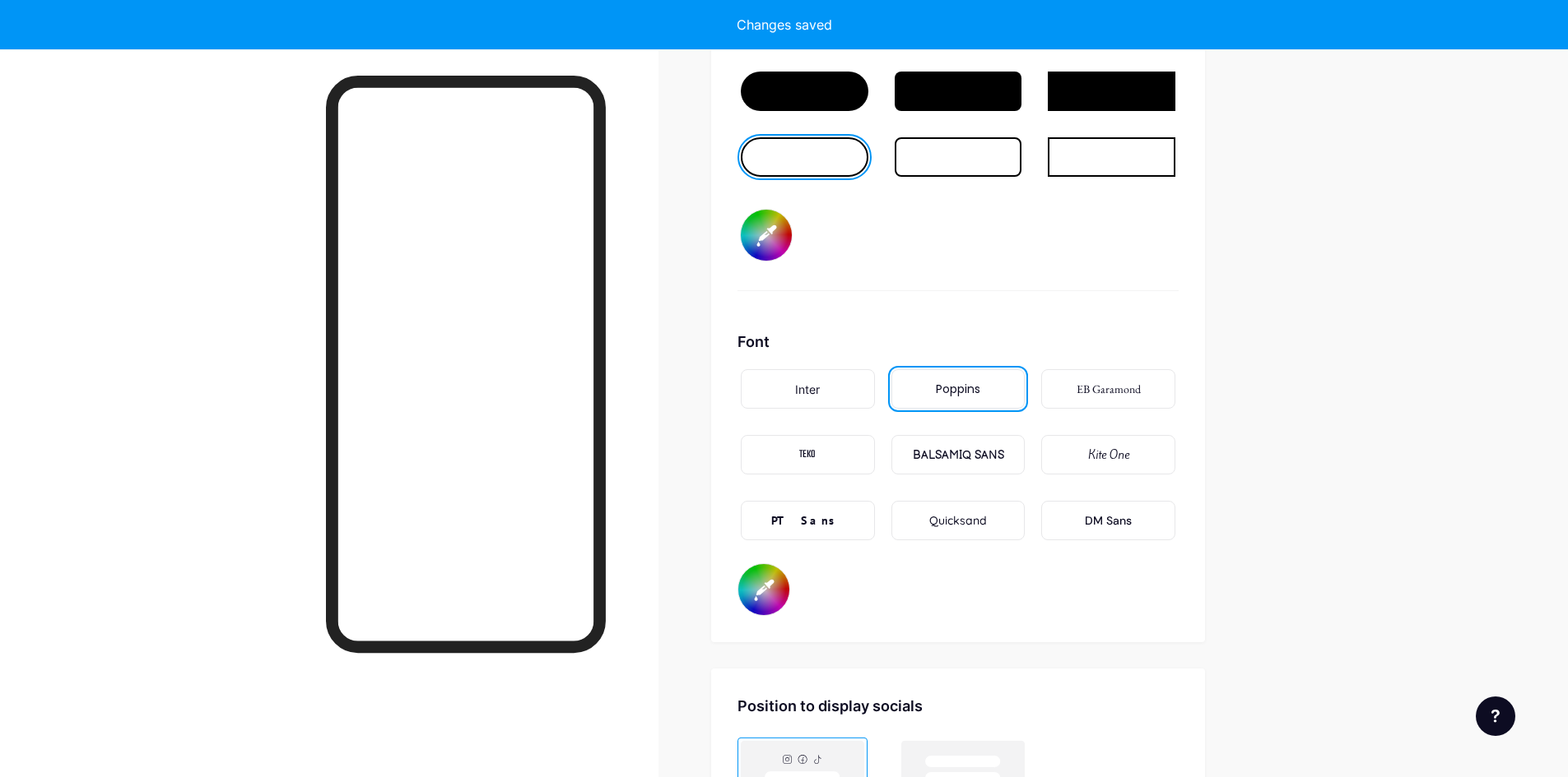
type input "#000000"
type input "#ffffff"
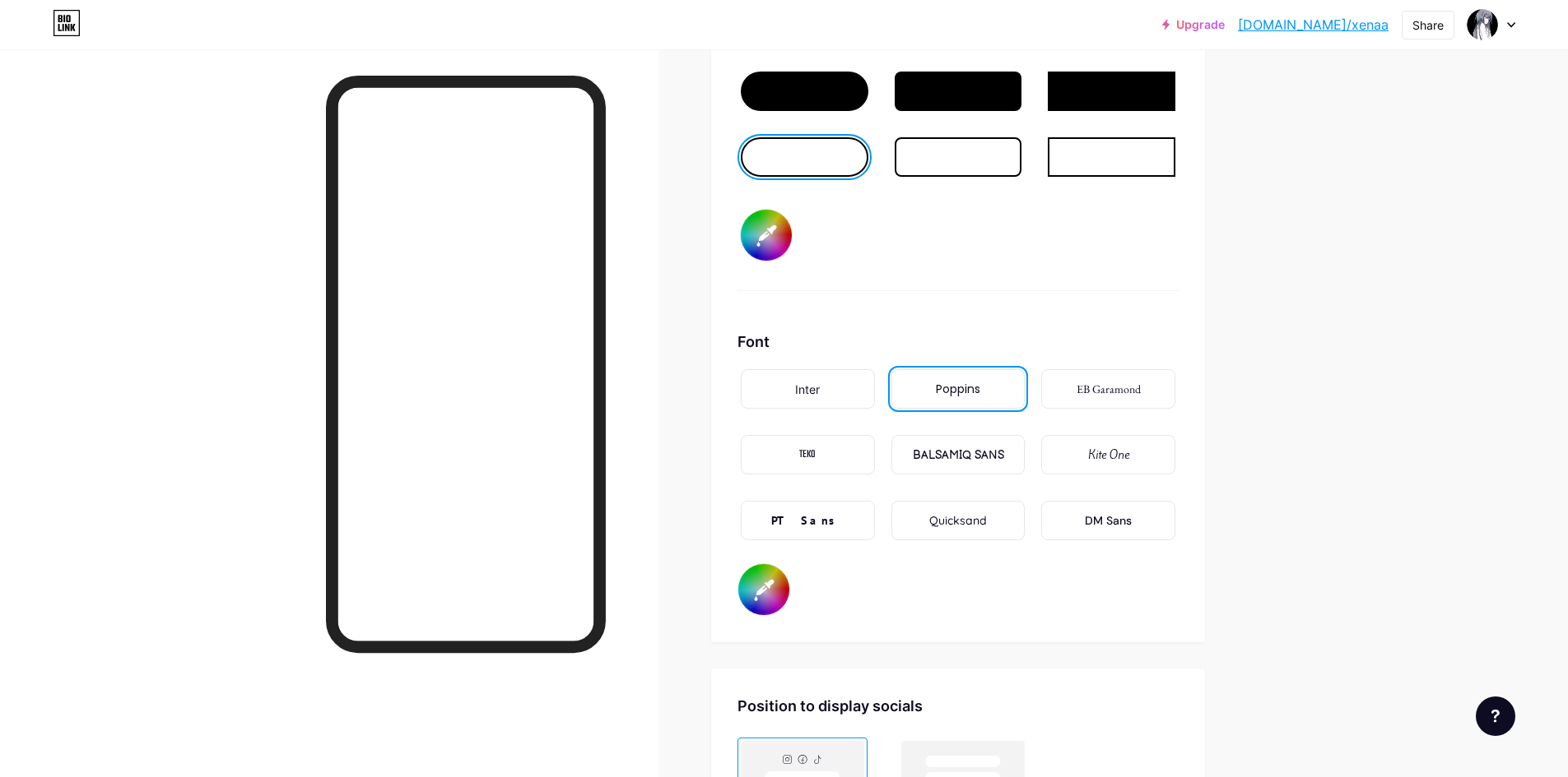
click at [1330, 22] on link "[DOMAIN_NAME]/xenaa" at bounding box center [1313, 24] width 151 height 20
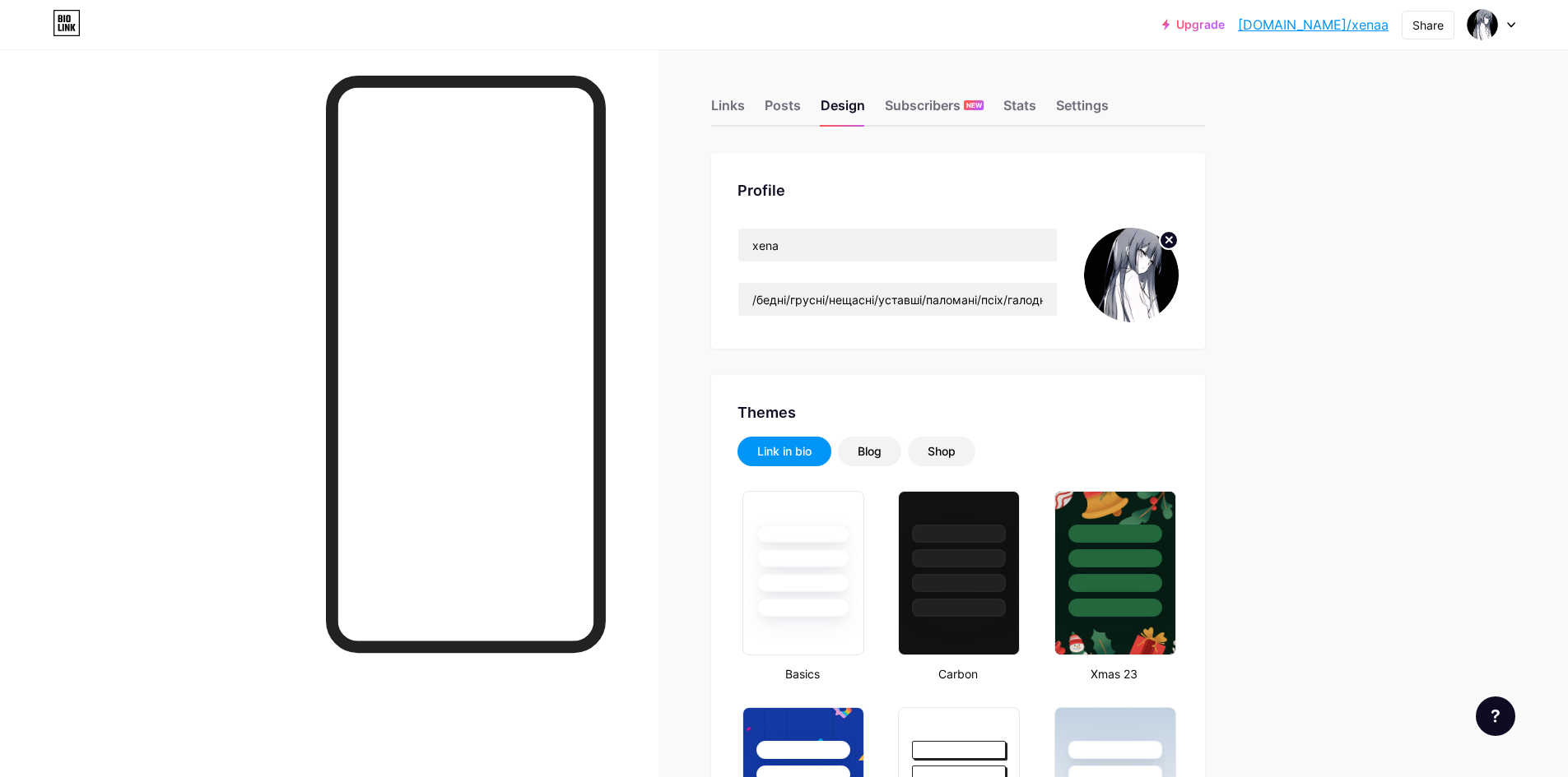
type input "#000000"
type input "#ffffff"
